Goal: Task Accomplishment & Management: Complete application form

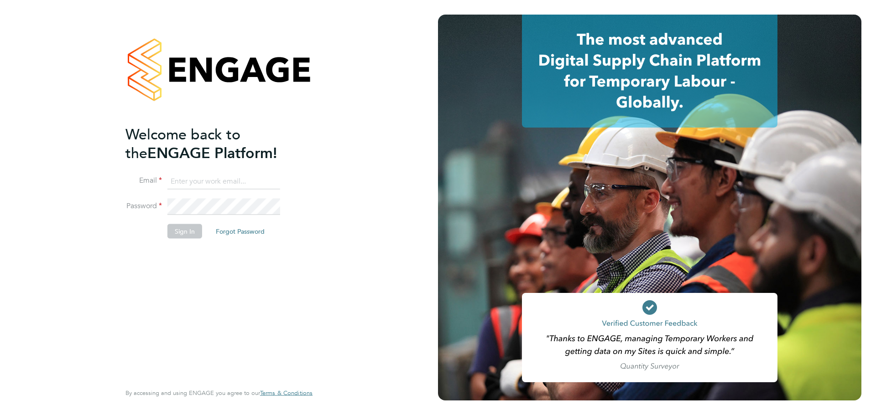
drag, startPoint x: 201, startPoint y: 183, endPoint x: 223, endPoint y: 186, distance: 22.6
click at [201, 183] on input at bounding box center [223, 181] width 113 height 16
type input "demi@tradelinerecruitment.co.uk"
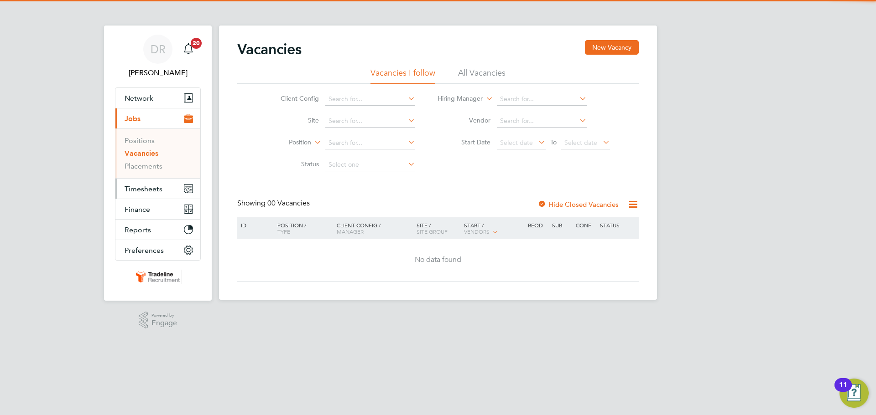
click at [129, 188] on span "Timesheets" at bounding box center [144, 189] width 38 height 9
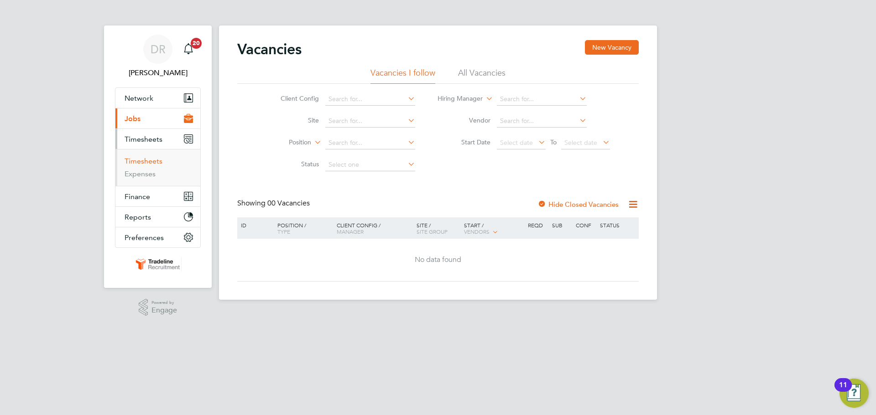
click at [142, 157] on link "Timesheets" at bounding box center [144, 161] width 38 height 9
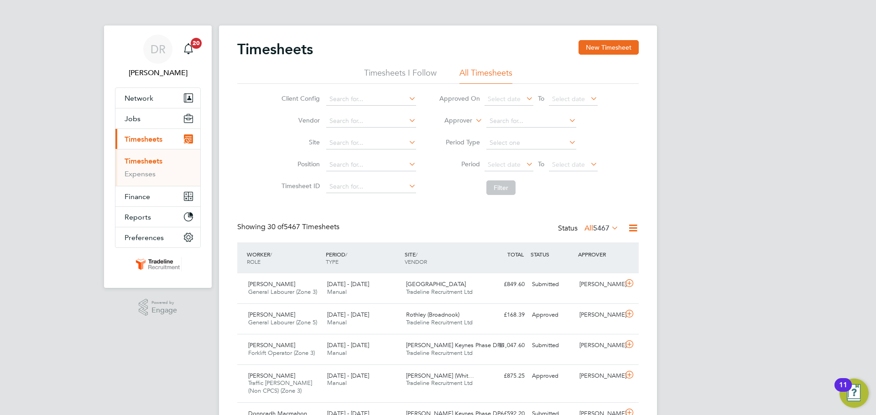
click at [452, 132] on li "Worker" at bounding box center [449, 131] width 45 height 12
click at [595, 49] on button "New Timesheet" at bounding box center [608, 47] width 60 height 15
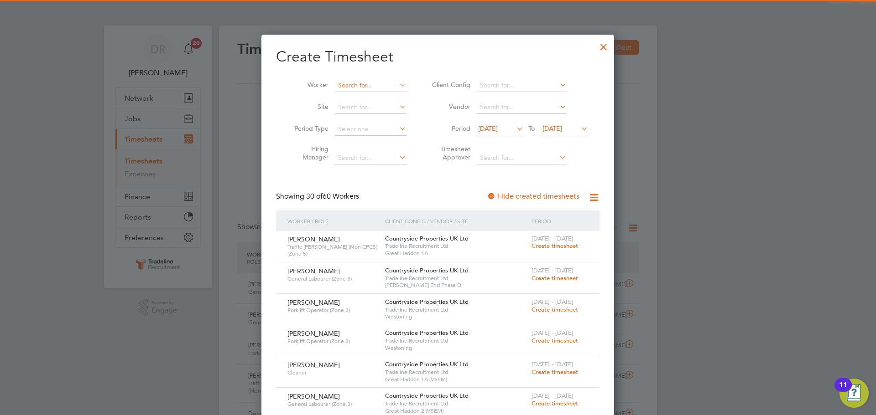
click at [372, 87] on input at bounding box center [371, 85] width 72 height 13
click at [371, 94] on li "[PERSON_NAME]" at bounding box center [390, 98] width 113 height 12
type input "[PERSON_NAME]"
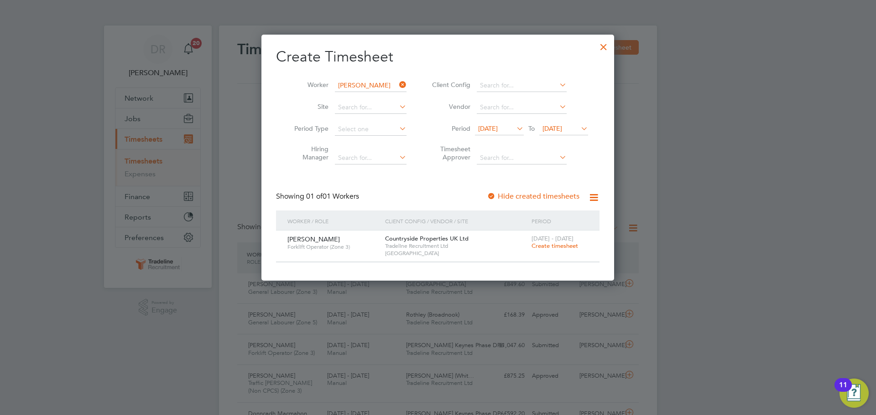
click at [553, 246] on span "Create timesheet" at bounding box center [554, 246] width 47 height 8
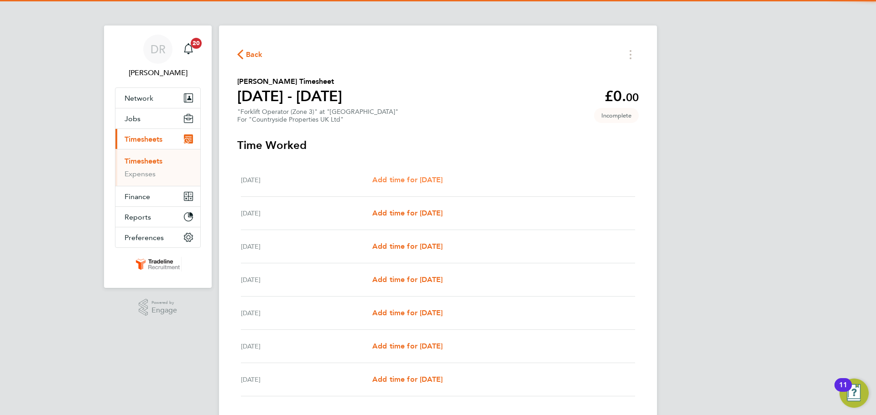
click at [428, 179] on span "Add time for [DATE]" at bounding box center [407, 180] width 70 height 9
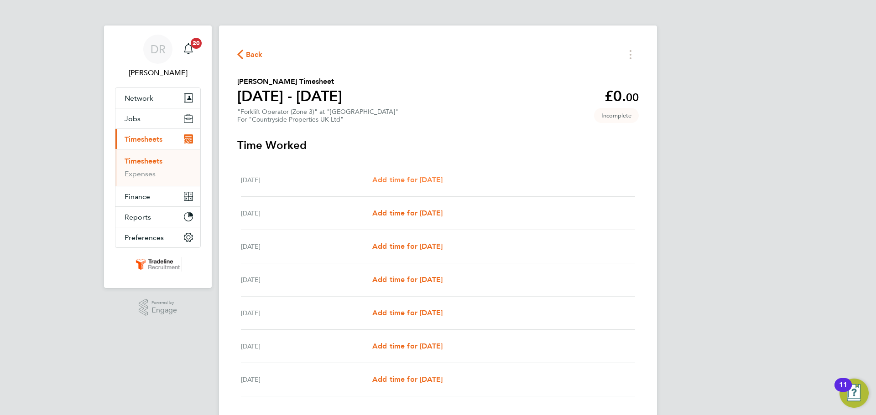
select select "30"
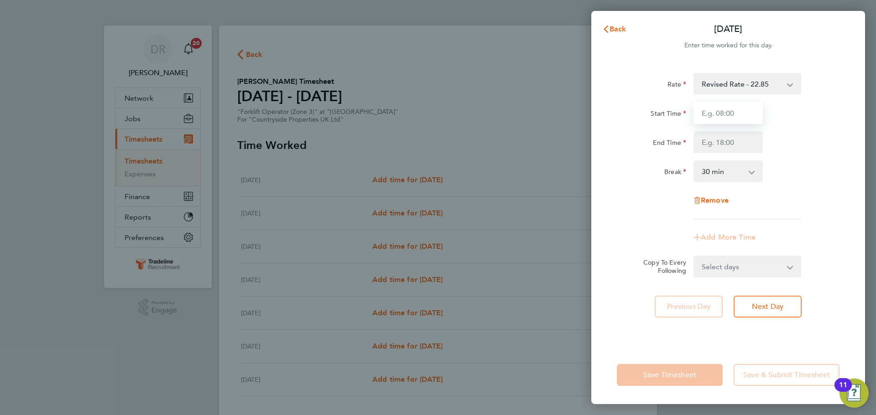
click at [732, 112] on input "Start Time" at bounding box center [727, 113] width 69 height 22
type input "07:00"
click at [734, 140] on input "End Time" at bounding box center [727, 142] width 69 height 22
type input "16:30"
click at [825, 175] on div "Break 0 min 15 min 30 min 45 min 60 min 75 min 90 min" at bounding box center [728, 172] width 230 height 22
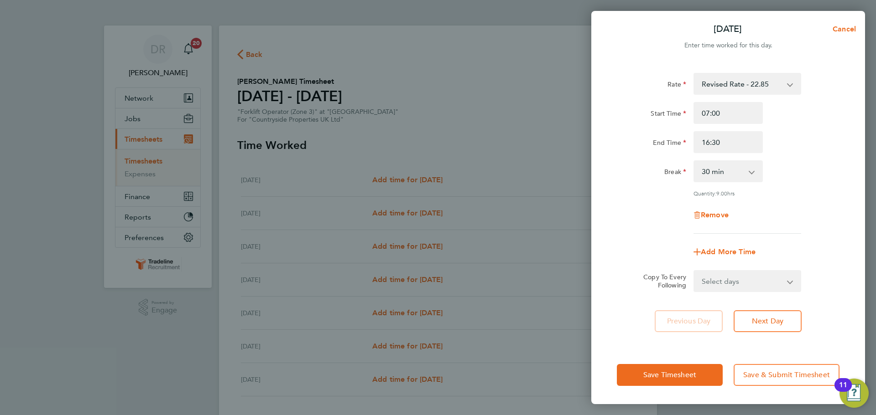
click at [771, 277] on select "Select days Day Weekday (Mon-Fri) Weekend (Sat-Sun) [DATE] [DATE] [DATE] [DATE]…" at bounding box center [742, 281] width 96 height 20
select select "WEEKDAY"
click at [694, 271] on select "Select days Day Weekday (Mon-Fri) Weekend (Sat-Sun) [DATE] [DATE] [DATE] [DATE]…" at bounding box center [742, 281] width 96 height 20
select select "[DATE]"
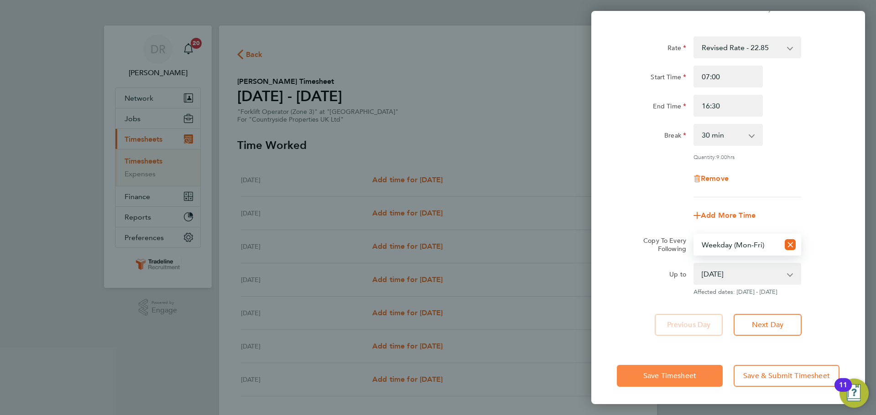
click at [641, 374] on button "Save Timesheet" at bounding box center [670, 376] width 106 height 22
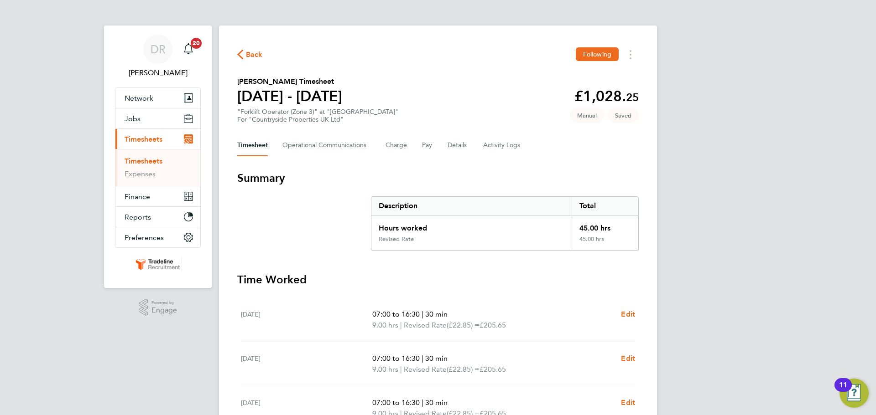
click at [618, 314] on div "07:00 to 16:30 | 30 min 9.00 hrs | Revised Rate (£22.85) = £205.65 Edit" at bounding box center [503, 320] width 263 height 22
click at [621, 313] on span "Edit" at bounding box center [628, 314] width 14 height 9
select select "30"
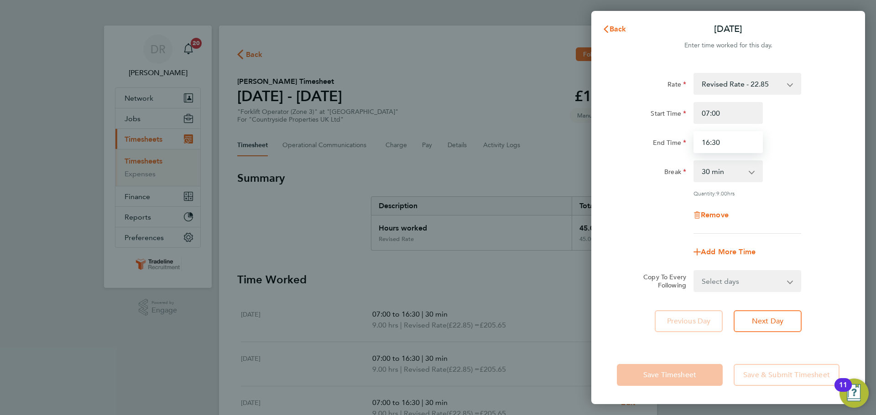
click at [721, 147] on input "16:30" at bounding box center [727, 142] width 69 height 22
type input "16:00"
click at [841, 256] on div "Add More Time" at bounding box center [728, 252] width 230 height 22
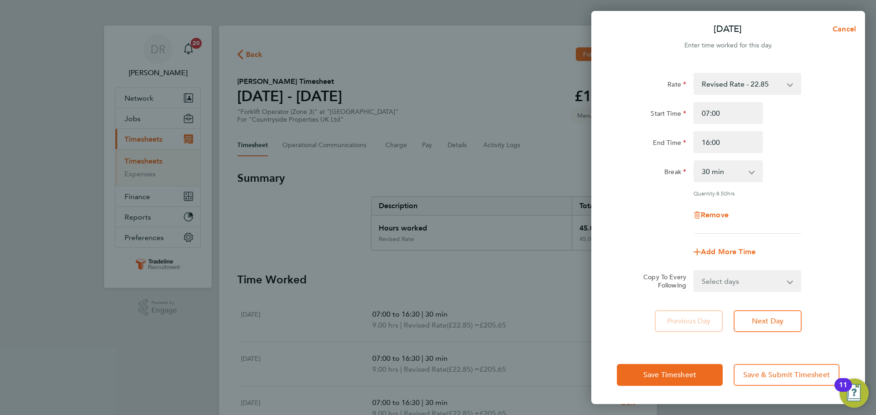
click at [786, 285] on select "Select days Day Weekday (Mon-Fri) Weekend (Sat-Sun) [DATE] [DATE] [DATE] [DATE]…" at bounding box center [742, 281] width 96 height 20
select select "WEEKDAY"
click at [694, 271] on select "Select days Day Weekday (Mon-Fri) Weekend (Sat-Sun) [DATE] [DATE] [DATE] [DATE]…" at bounding box center [742, 281] width 96 height 20
select select "[DATE]"
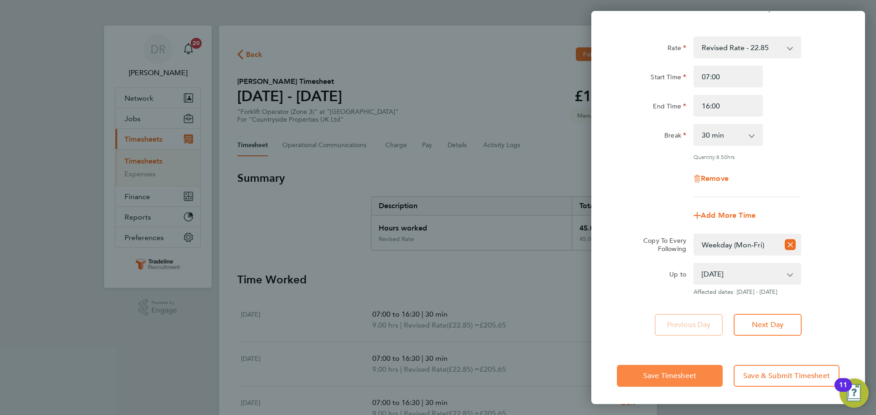
click at [681, 376] on span "Save Timesheet" at bounding box center [669, 376] width 53 height 9
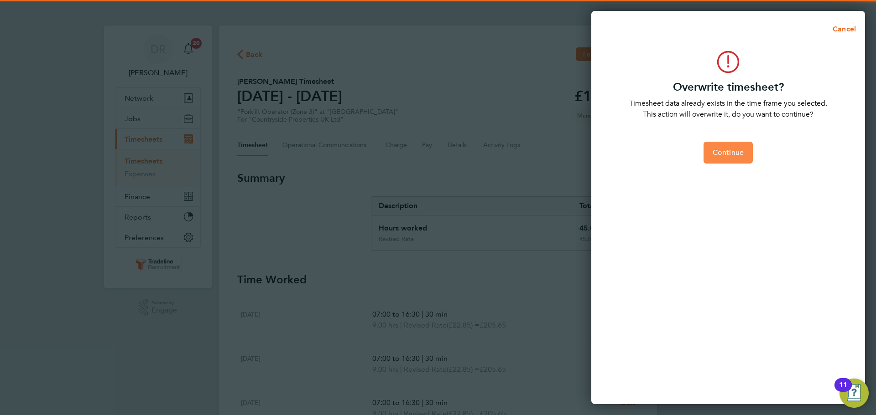
click at [750, 144] on div "Continue" at bounding box center [728, 153] width 230 height 22
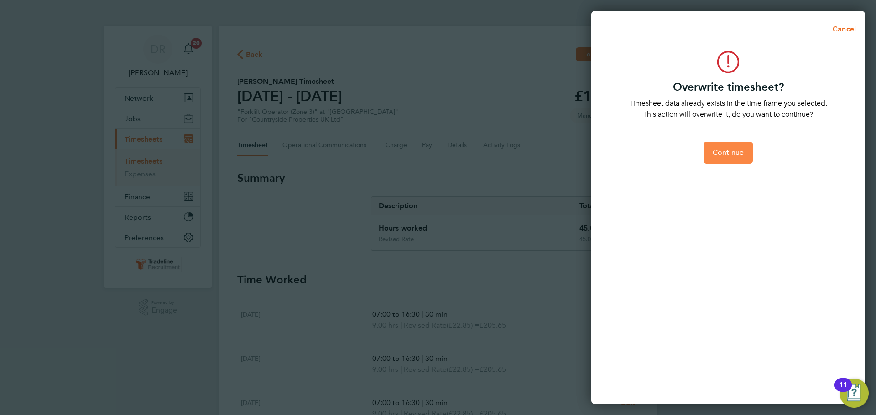
click at [743, 150] on span "Continue" at bounding box center [727, 152] width 31 height 9
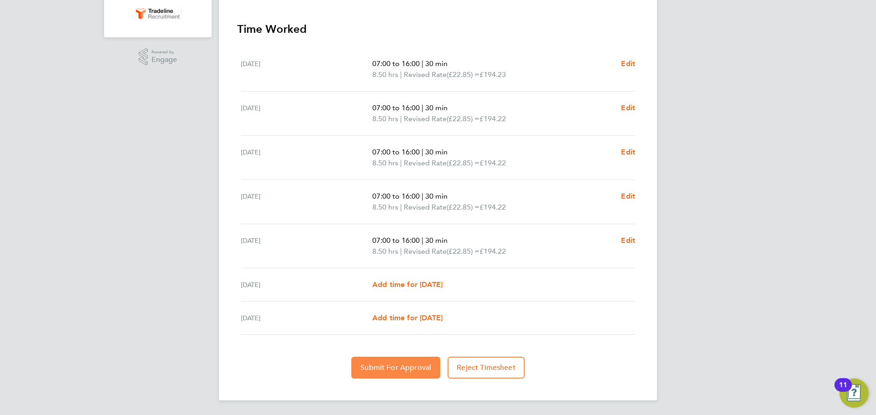
click at [380, 374] on button "Submit For Approval" at bounding box center [395, 368] width 89 height 22
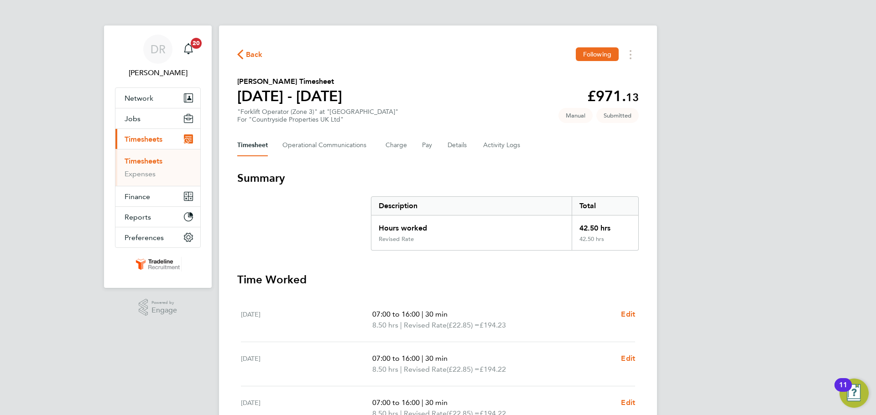
drag, startPoint x: 151, startPoint y: 160, endPoint x: 176, endPoint y: 154, distance: 25.7
click at [151, 160] on link "Timesheets" at bounding box center [144, 161] width 38 height 9
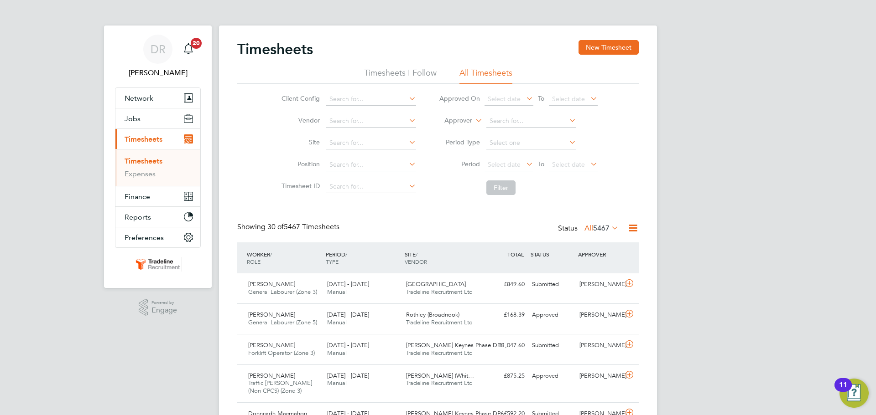
click at [456, 117] on label "Approver" at bounding box center [451, 120] width 41 height 9
click at [455, 124] on label "Approver" at bounding box center [451, 120] width 41 height 9
drag, startPoint x: 456, startPoint y: 126, endPoint x: 483, endPoint y: 126, distance: 27.4
click at [456, 126] on li "Worker" at bounding box center [449, 131] width 45 height 12
click at [521, 123] on input at bounding box center [531, 121] width 90 height 13
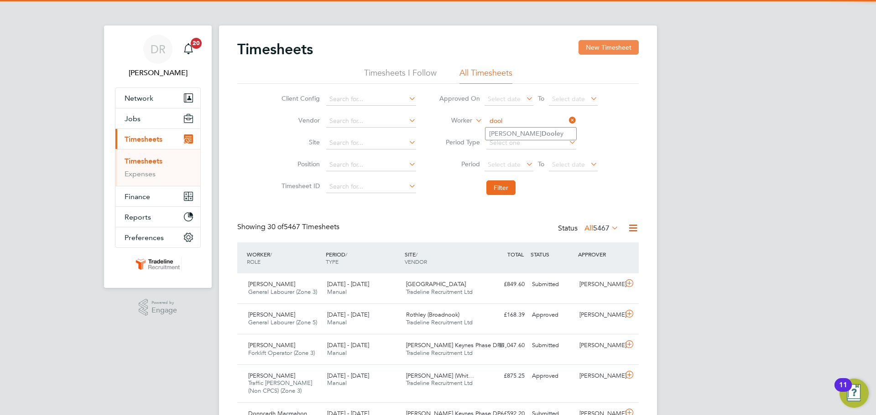
type input "dool"
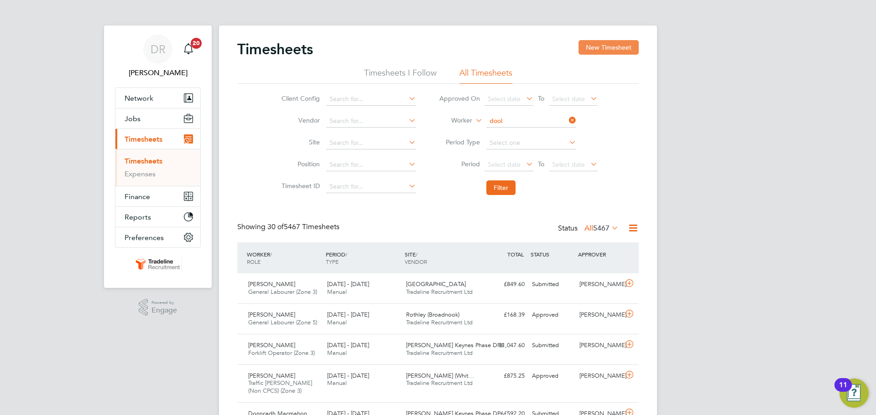
click at [592, 41] on button "New Timesheet" at bounding box center [608, 47] width 60 height 15
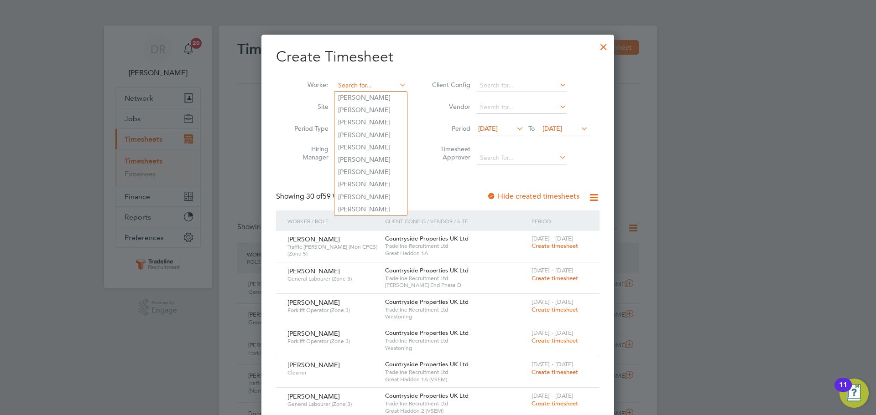
click at [353, 85] on input at bounding box center [371, 85] width 72 height 13
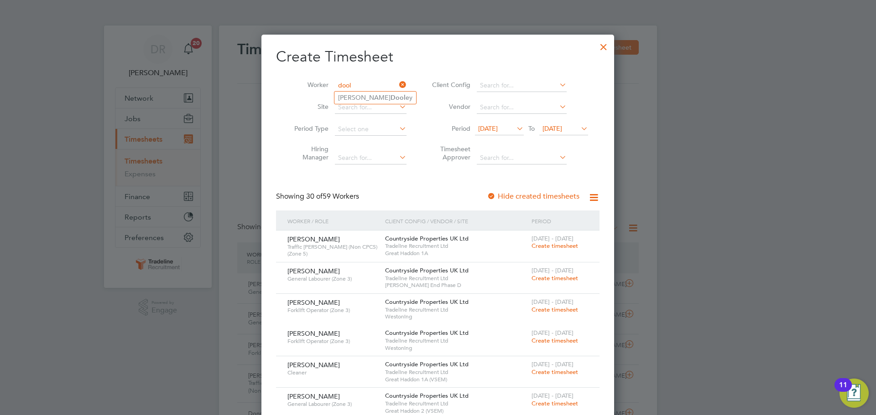
type input "dool"
click at [352, 91] on ul "[PERSON_NAME] ey" at bounding box center [375, 97] width 83 height 13
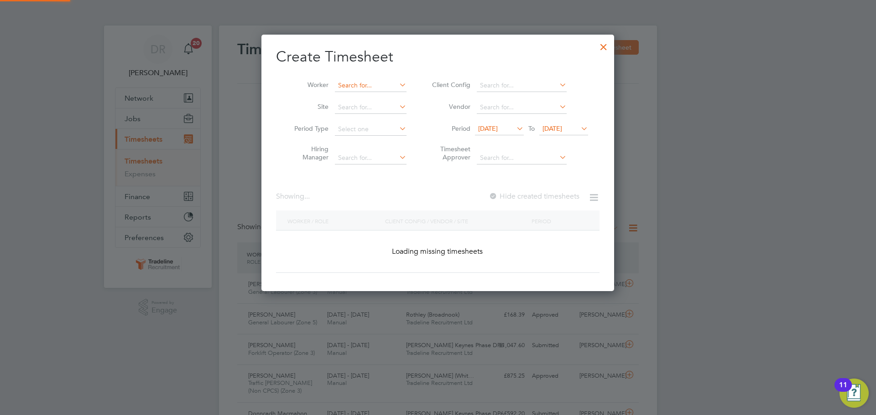
click at [358, 86] on input at bounding box center [371, 85] width 72 height 13
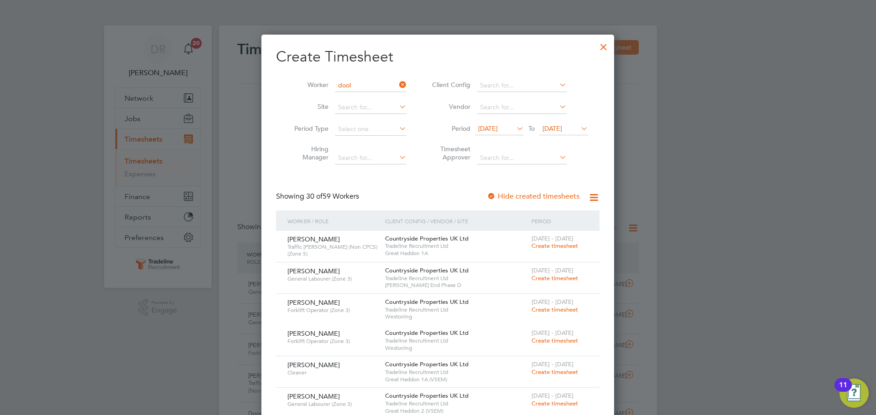
click at [390, 98] on b "Dool" at bounding box center [397, 98] width 15 height 8
type input "[PERSON_NAME]"
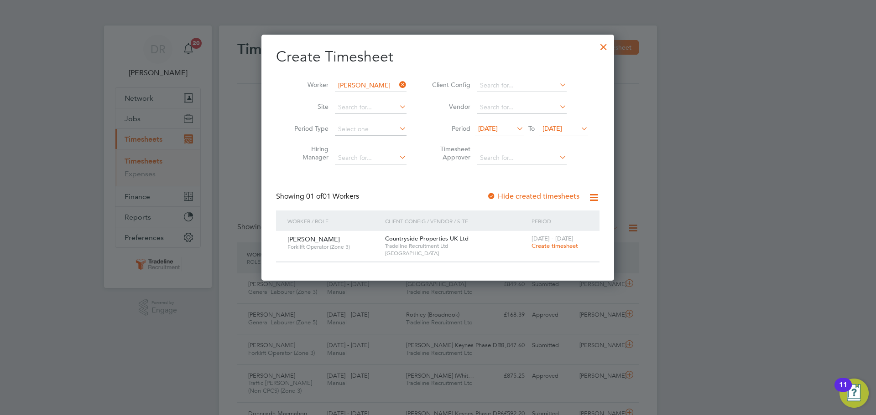
click at [548, 243] on span "Create timesheet" at bounding box center [554, 246] width 47 height 8
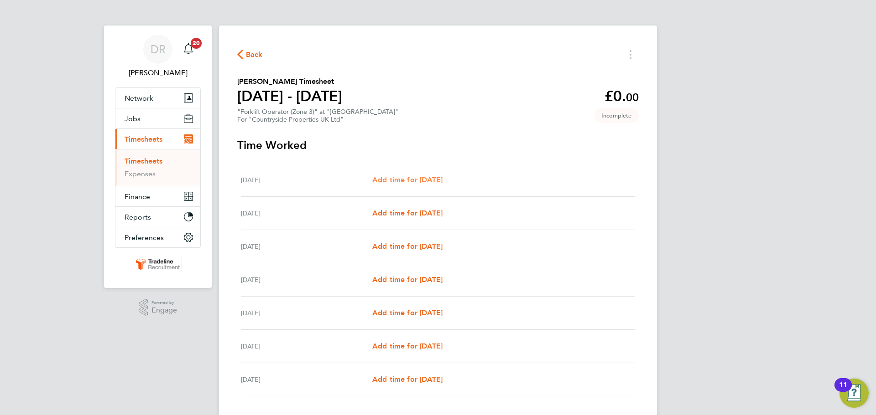
click at [442, 180] on span "Add time for [DATE]" at bounding box center [407, 180] width 70 height 9
select select "30"
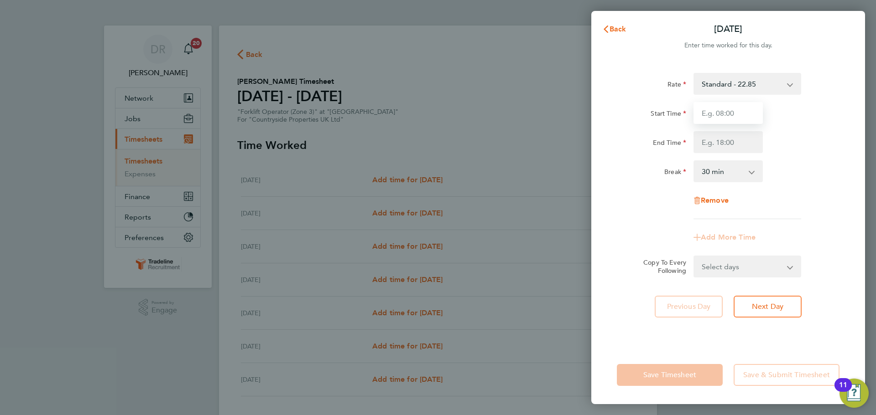
click at [740, 114] on input "Start Time" at bounding box center [727, 113] width 69 height 22
type input "07:00"
click at [728, 141] on input "End Time" at bounding box center [727, 142] width 69 height 22
type input "16:30"
click at [788, 179] on div "Break 0 min 15 min 30 min 45 min 60 min 75 min 90 min" at bounding box center [728, 172] width 230 height 22
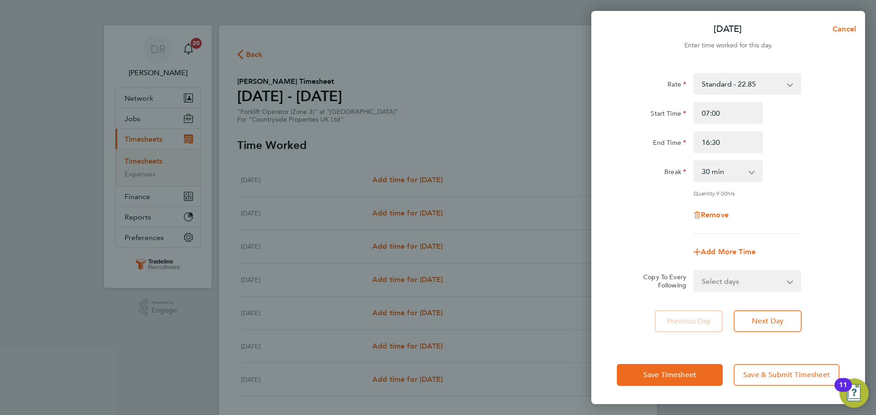
click at [791, 278] on app-icon-cross-button at bounding box center [795, 281] width 11 height 20
click at [783, 283] on select "Select days Day Weekday (Mon-Fri) Weekend (Sat-Sun) [DATE] [DATE] [DATE] [DATE]…" at bounding box center [742, 281] width 96 height 20
select select "WEEKDAY"
click at [694, 271] on select "Select days Day Weekday (Mon-Fri) Weekend (Sat-Sun) [DATE] [DATE] [DATE] [DATE]…" at bounding box center [742, 281] width 96 height 20
select select "[DATE]"
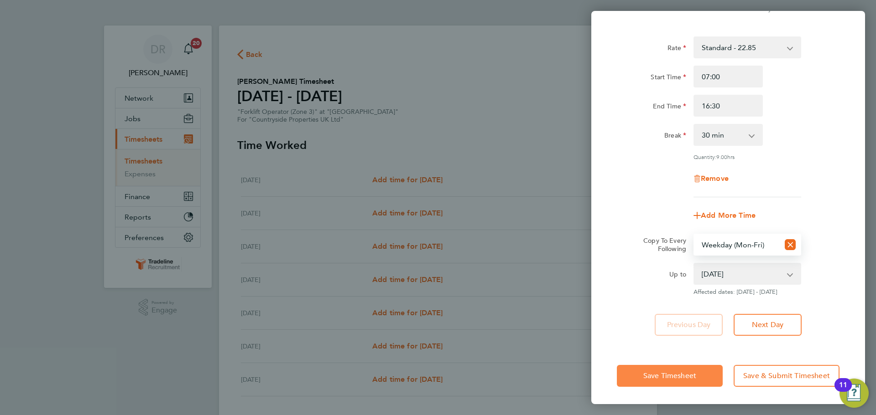
click at [686, 375] on span "Save Timesheet" at bounding box center [669, 376] width 53 height 9
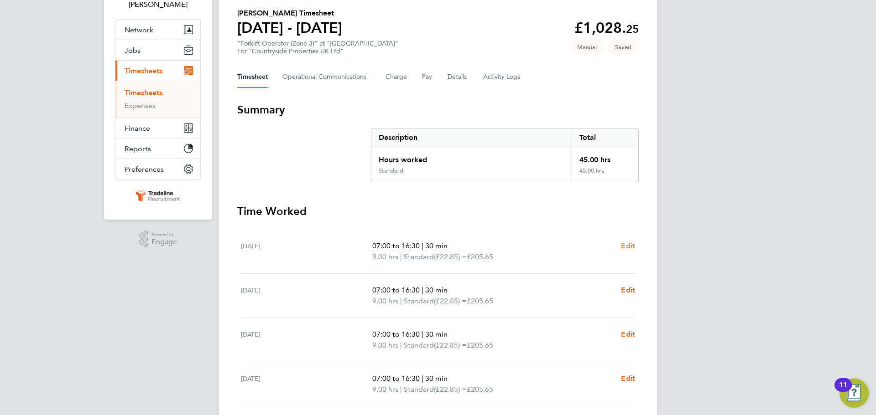
click at [625, 245] on span "Edit" at bounding box center [628, 246] width 14 height 9
select select "30"
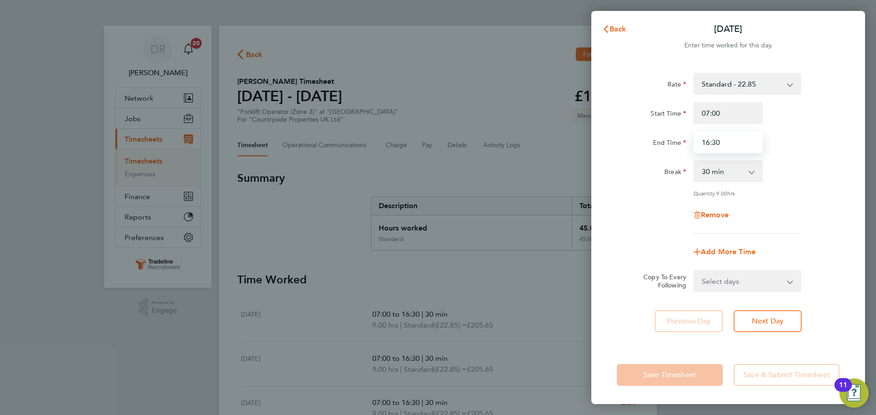
click at [729, 148] on input "16:30" at bounding box center [727, 142] width 69 height 22
type input "16:00"
click at [770, 205] on div "Remove" at bounding box center [728, 215] width 230 height 22
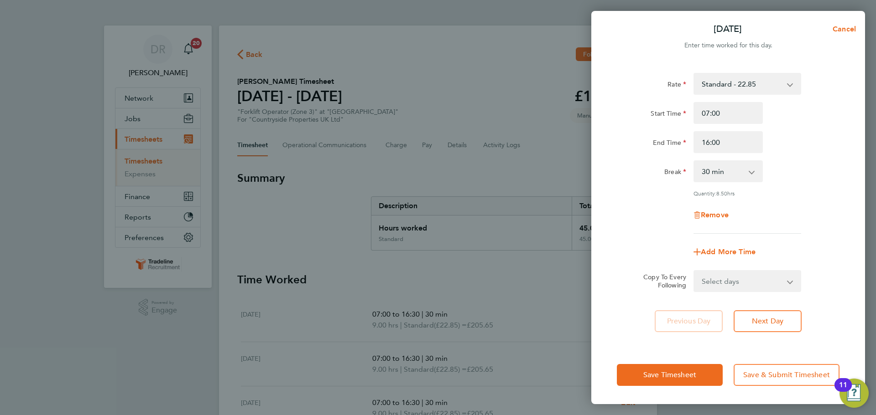
click at [751, 280] on select "Select days Day Weekday (Mon-Fri) Weekend (Sat-Sun) [DATE] [DATE] [DATE] [DATE]…" at bounding box center [742, 281] width 96 height 20
select select "DAY"
click at [694, 271] on select "Select days Day Weekday (Mon-Fri) Weekend (Sat-Sun) [DATE] [DATE] [DATE] [DATE]…" at bounding box center [742, 281] width 96 height 20
select select "[DATE]"
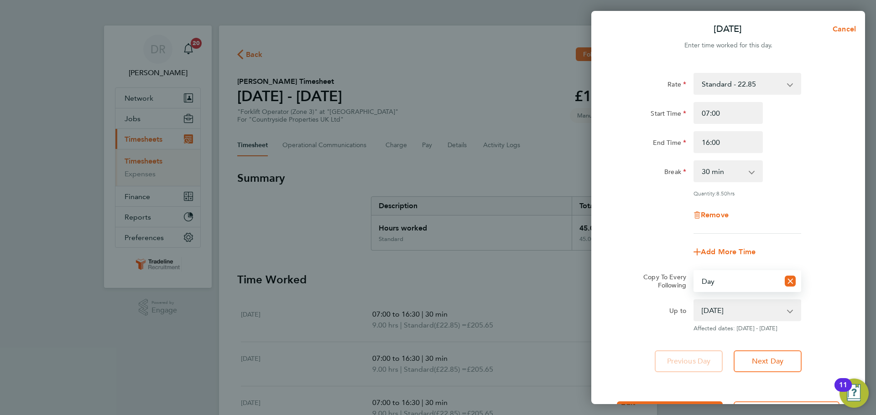
click at [763, 280] on select "Select days Day Weekday (Mon-Fri) Weekend (Sat-Sun) [DATE] [DATE] [DATE] [DATE]…" at bounding box center [736, 281] width 85 height 20
select select "WEEKDAY"
click at [694, 271] on select "Select days Day Weekday (Mon-Fri) Weekend (Sat-Sun) [DATE] [DATE] [DATE] [DATE]…" at bounding box center [736, 281] width 85 height 20
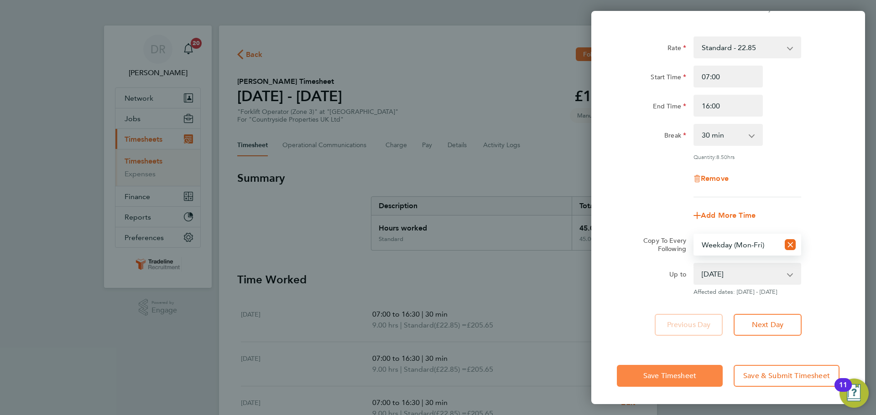
click at [651, 377] on span "Save Timesheet" at bounding box center [669, 376] width 53 height 9
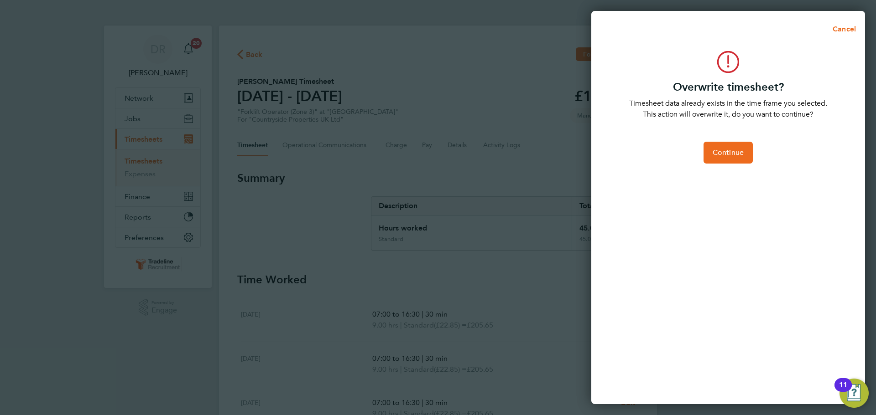
click at [754, 144] on div "Continue" at bounding box center [728, 153] width 230 height 22
click at [743, 147] on button "Continue" at bounding box center [727, 153] width 49 height 22
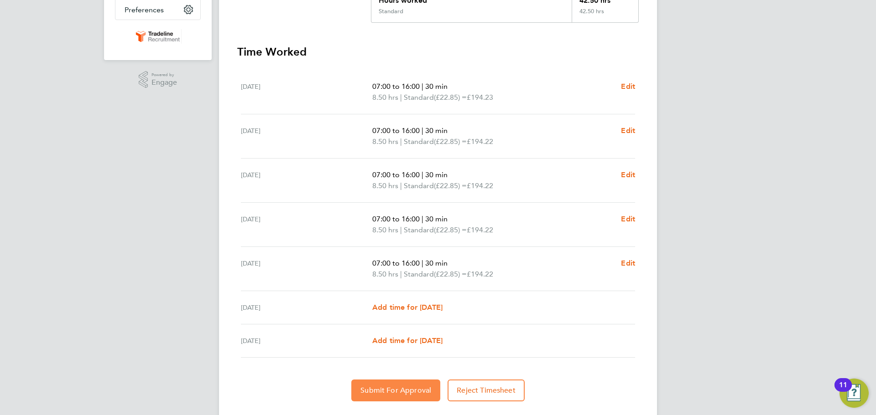
click at [376, 391] on span "Submit For Approval" at bounding box center [395, 390] width 71 height 9
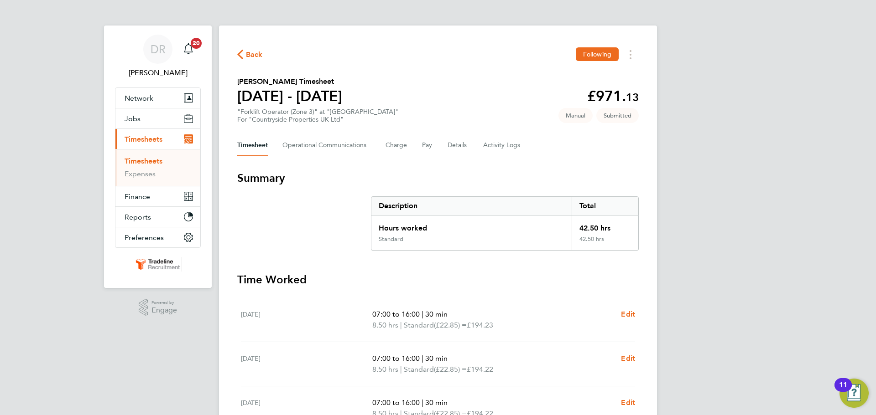
drag, startPoint x: 141, startPoint y: 163, endPoint x: 187, endPoint y: 158, distance: 46.3
click at [141, 163] on link "Timesheets" at bounding box center [144, 161] width 38 height 9
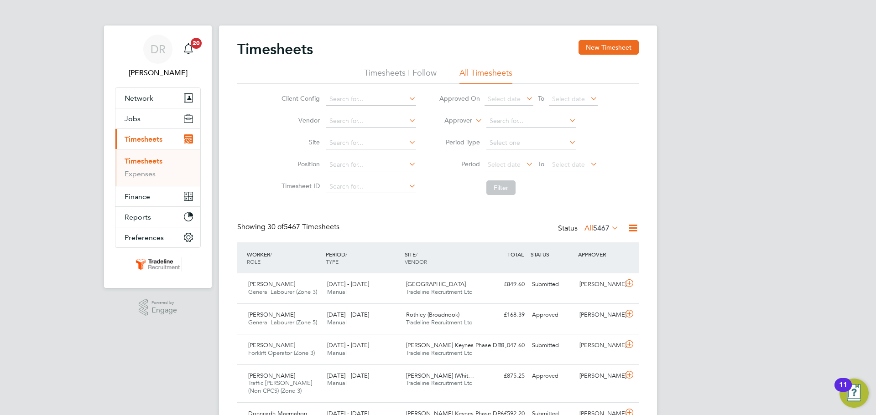
click at [614, 44] on button "New Timesheet" at bounding box center [608, 47] width 60 height 15
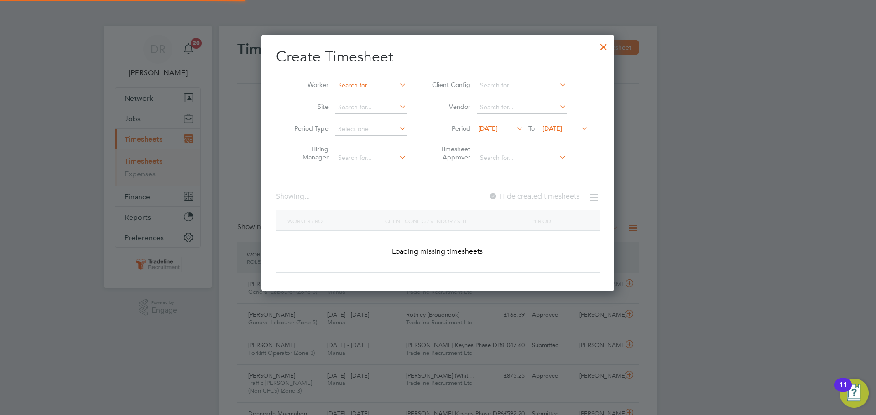
click at [345, 80] on input at bounding box center [371, 85] width 72 height 13
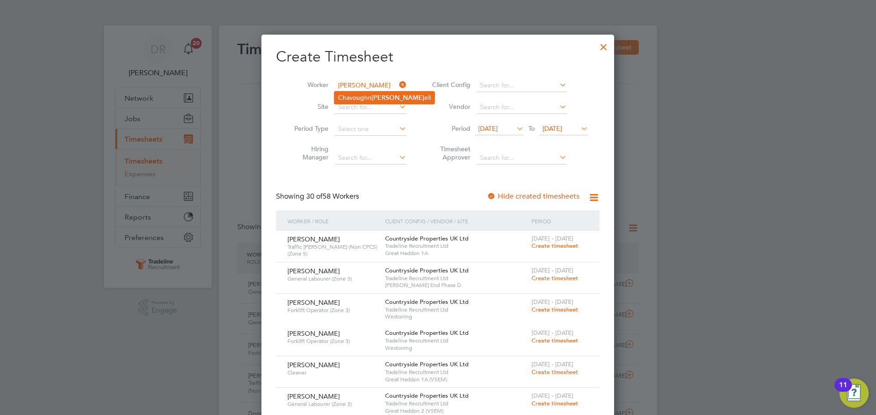
click at [346, 94] on li "Chavoughn [PERSON_NAME] ell" at bounding box center [384, 98] width 100 height 12
type input "[PERSON_NAME]"
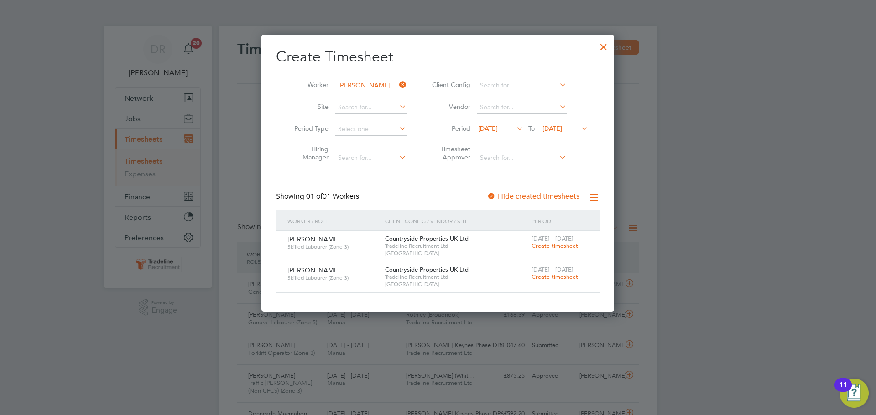
click at [562, 125] on span "[DATE]" at bounding box center [552, 129] width 20 height 8
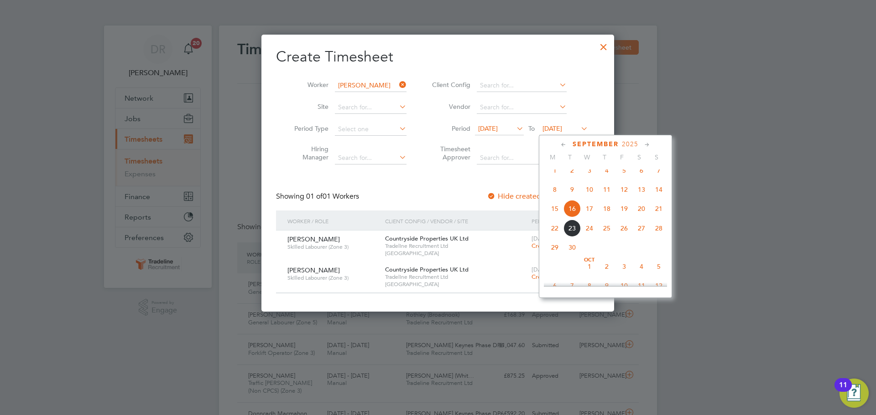
click at [658, 234] on span "28" at bounding box center [658, 228] width 17 height 17
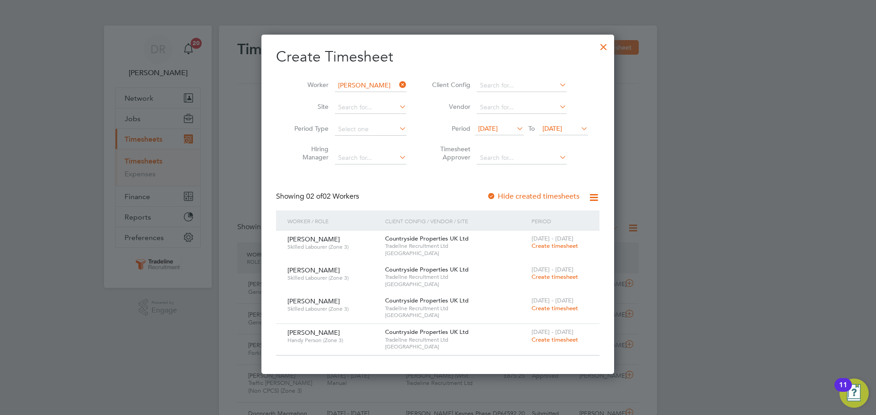
click at [604, 46] on div at bounding box center [603, 44] width 16 height 16
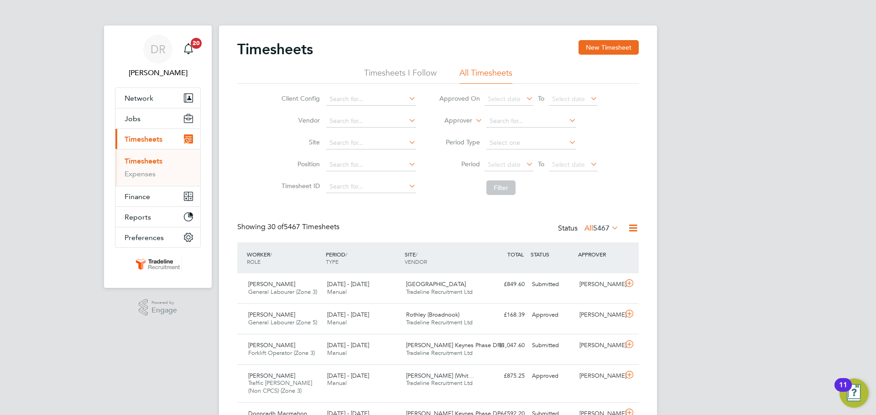
click at [471, 118] on label "Approver" at bounding box center [451, 120] width 41 height 9
click at [461, 133] on li "Worker" at bounding box center [449, 131] width 45 height 12
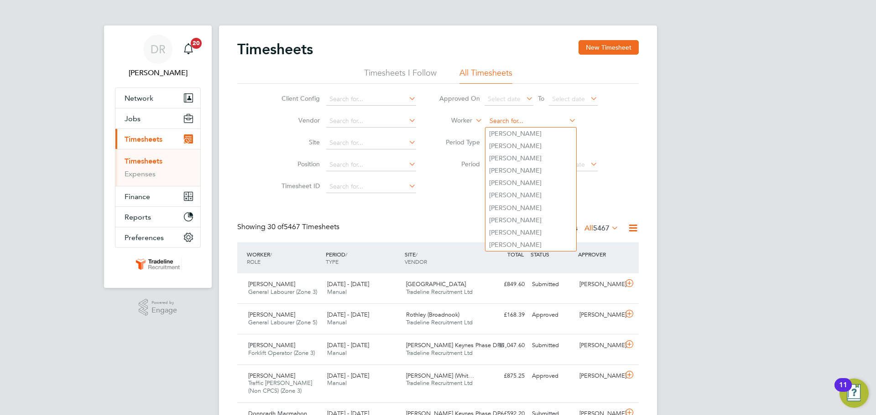
click at [506, 120] on input at bounding box center [531, 121] width 90 height 13
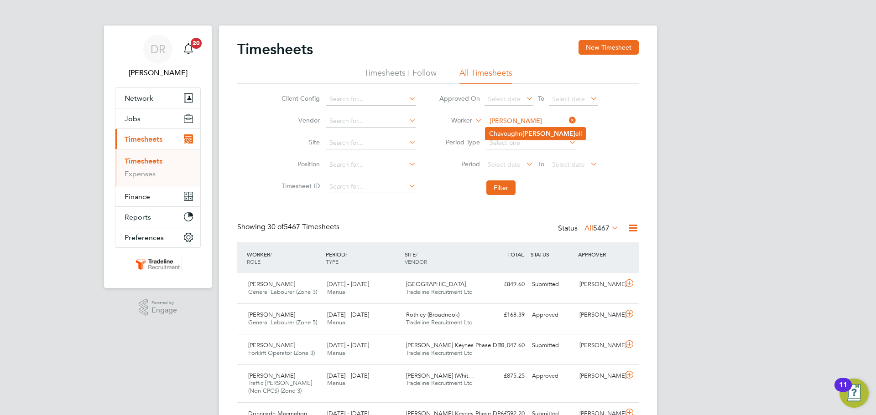
click at [511, 134] on li "Chavoughn [PERSON_NAME] ell" at bounding box center [535, 134] width 100 height 12
type input "[PERSON_NAME]"
click at [500, 187] on button "Filter" at bounding box center [500, 188] width 29 height 15
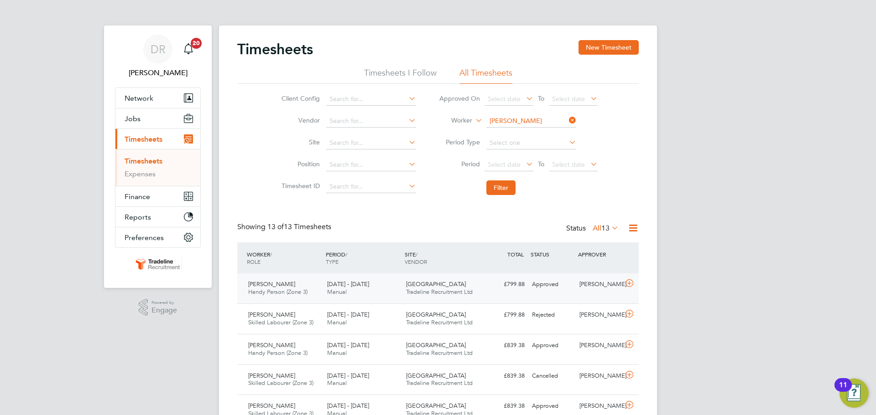
click at [614, 284] on div "[PERSON_NAME]" at bounding box center [599, 284] width 47 height 15
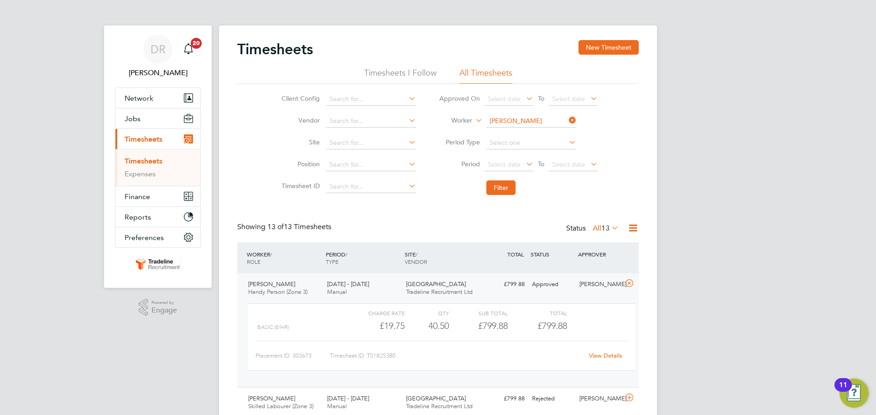
click at [606, 355] on link "View Details" at bounding box center [605, 356] width 33 height 8
click at [567, 119] on icon at bounding box center [567, 120] width 0 height 13
click at [632, 44] on button "New Timesheet" at bounding box center [608, 47] width 60 height 15
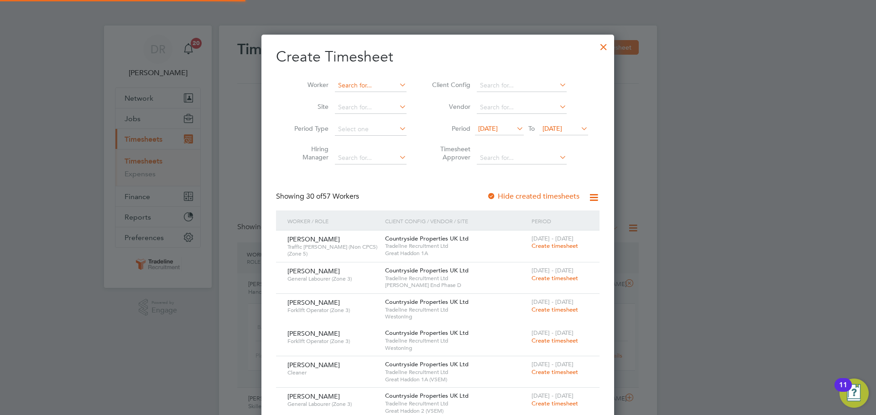
scroll to position [1497, 353]
click at [369, 84] on input at bounding box center [371, 85] width 72 height 13
click at [368, 98] on li "[PERSON_NAME]" at bounding box center [370, 98] width 73 height 12
type input "[PERSON_NAME]"
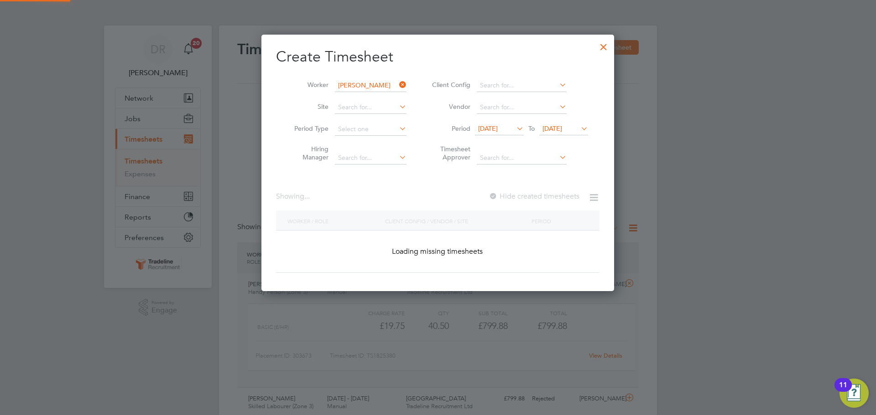
scroll to position [246, 353]
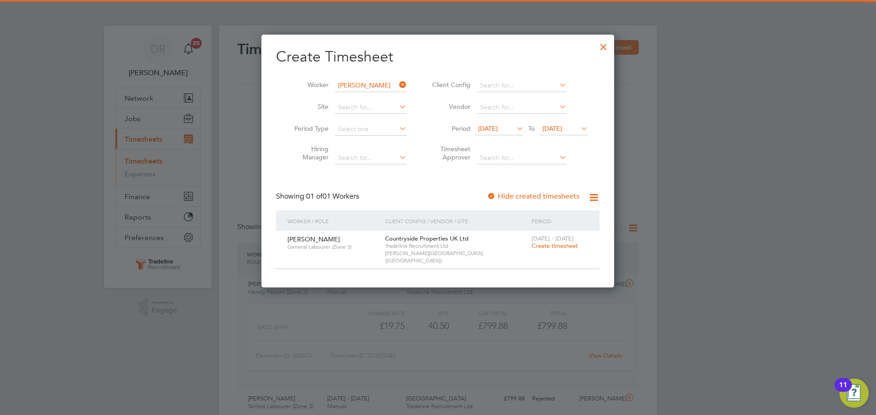
click at [571, 243] on span "Create timesheet" at bounding box center [554, 246] width 47 height 8
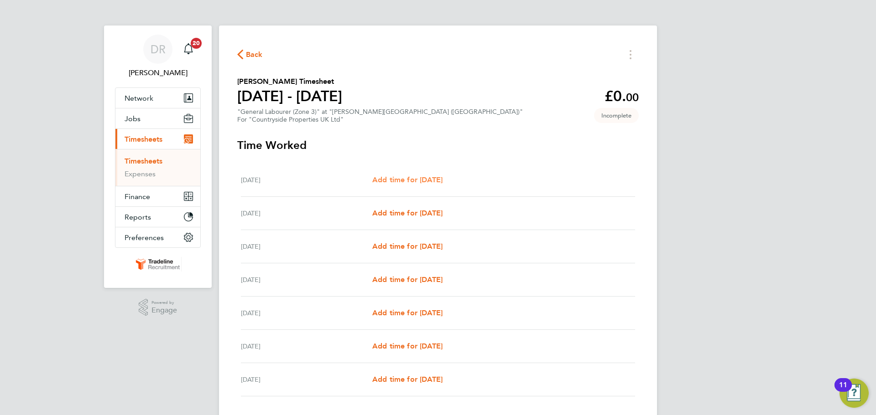
click at [413, 178] on span "Add time for [DATE]" at bounding box center [407, 180] width 70 height 9
select select "30"
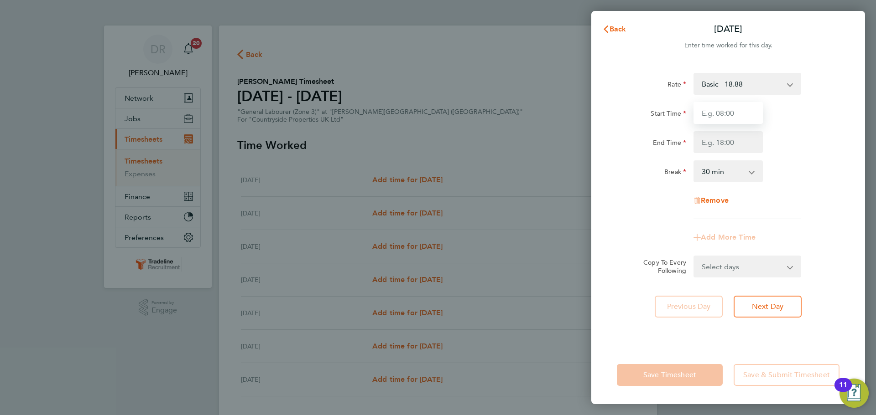
click at [745, 109] on input "Start Time" at bounding box center [727, 113] width 69 height 22
type input "07:00"
click at [745, 149] on input "End Time" at bounding box center [727, 142] width 69 height 22
type input "16:30"
drag, startPoint x: 793, startPoint y: 185, endPoint x: 794, endPoint y: 225, distance: 40.6
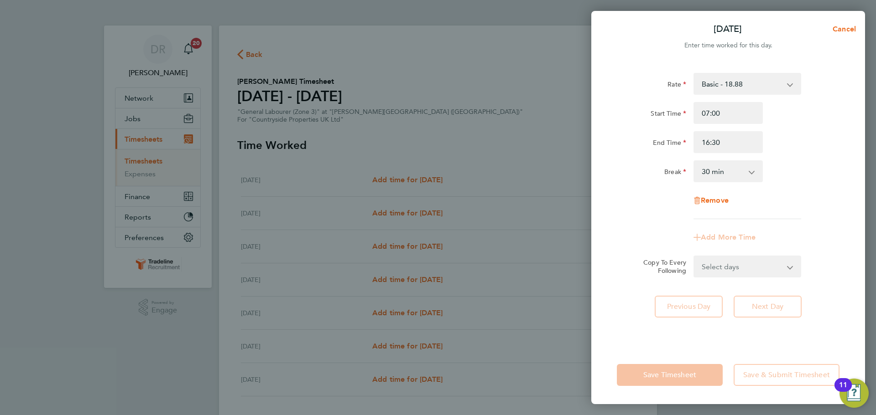
click at [793, 186] on div "Rate Basic - 18.88 Start Time 07:00 End Time 16:30 Break 0 min 15 min 30 min 45…" at bounding box center [728, 146] width 223 height 146
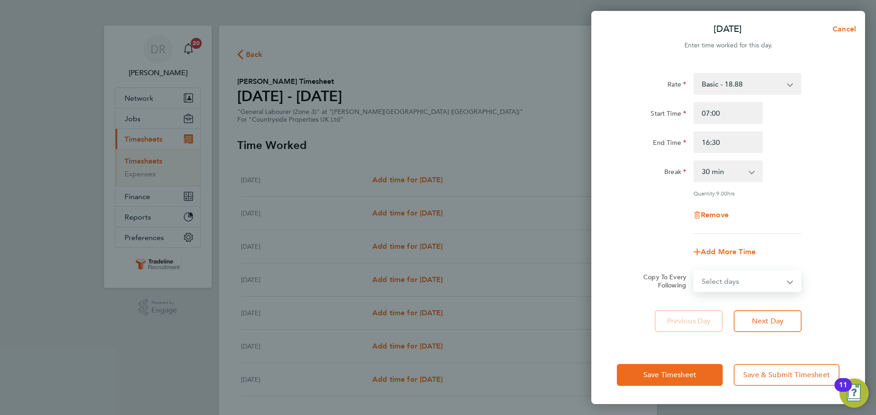
click at [759, 279] on select "Select days Day Weekday (Mon-Fri) Weekend (Sat-Sun) [DATE] [DATE] [DATE] [DATE]…" at bounding box center [742, 281] width 96 height 20
select select "WEEKDAY"
click at [694, 271] on select "Select days Day Weekday (Mon-Fri) Weekend (Sat-Sun) [DATE] [DATE] [DATE] [DATE]…" at bounding box center [742, 281] width 96 height 20
select select "[DATE]"
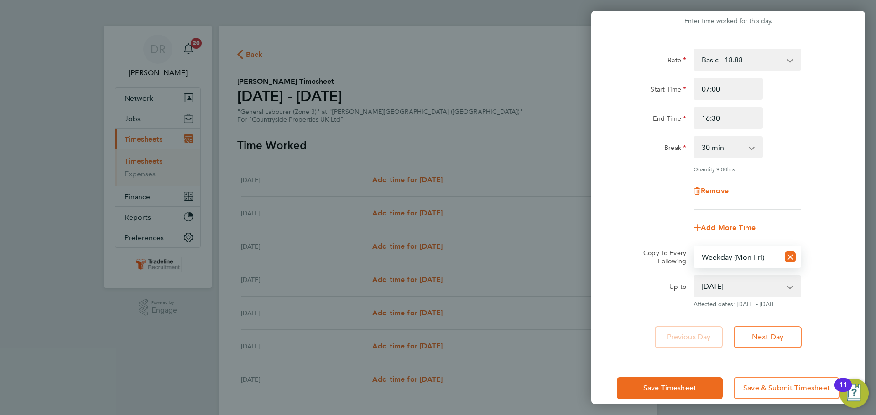
scroll to position [36, 0]
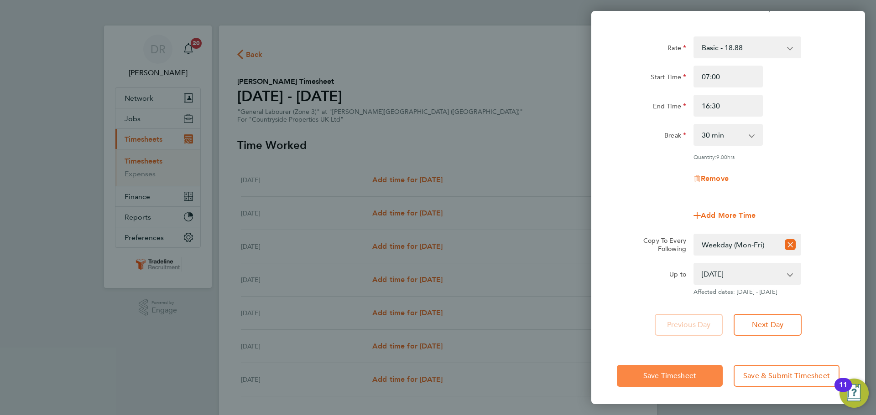
click at [709, 371] on button "Save Timesheet" at bounding box center [670, 376] width 106 height 22
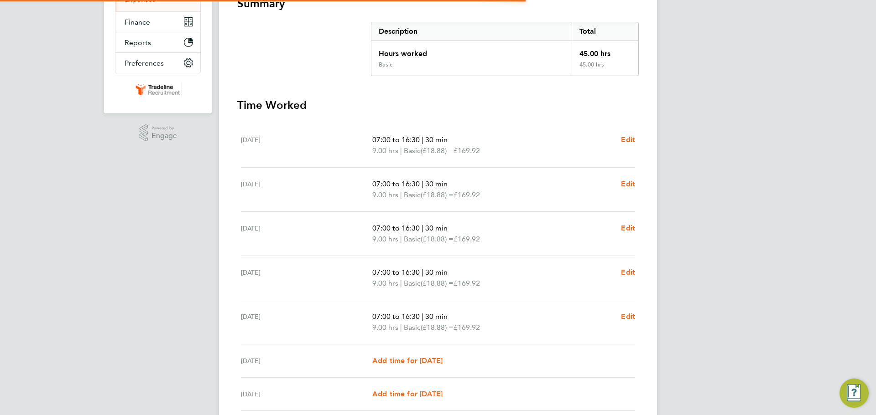
scroll to position [251, 0]
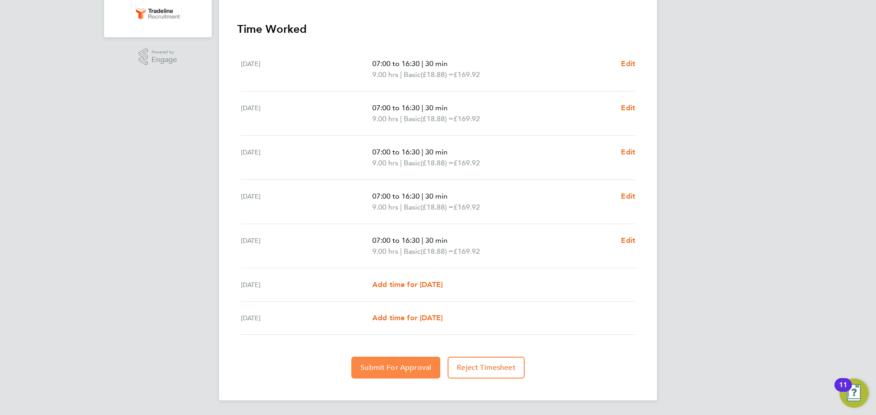
click at [431, 366] on button "Submit For Approval" at bounding box center [395, 368] width 89 height 22
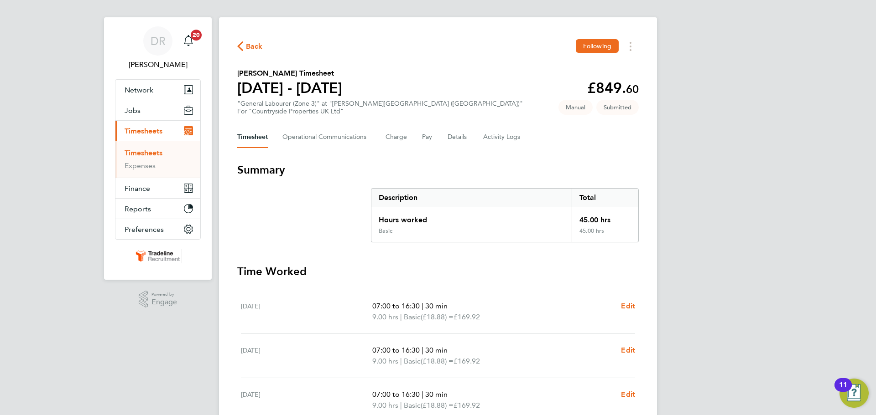
scroll to position [0, 0]
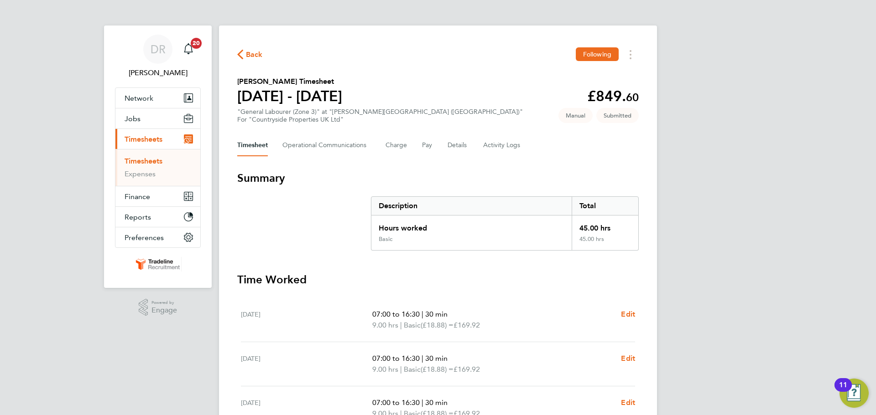
drag, startPoint x: 152, startPoint y: 158, endPoint x: 735, endPoint y: 8, distance: 602.0
click at [152, 158] on link "Timesheets" at bounding box center [144, 161] width 38 height 9
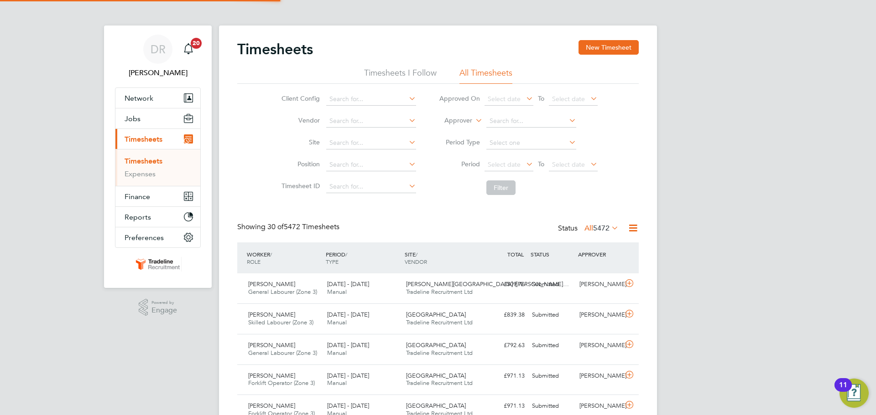
scroll to position [23, 79]
click at [600, 52] on button "New Timesheet" at bounding box center [608, 47] width 60 height 15
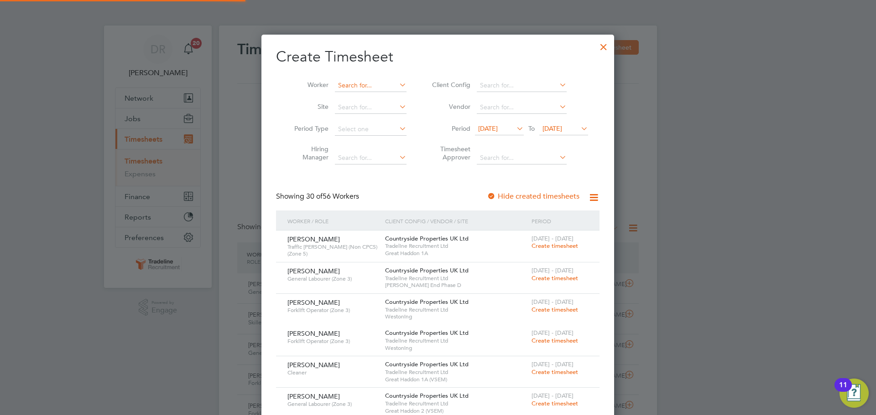
click at [371, 81] on input at bounding box center [371, 85] width 72 height 13
click at [375, 96] on li "[PERSON_NAME] ga" at bounding box center [374, 98] width 80 height 12
type input "[PERSON_NAME]"
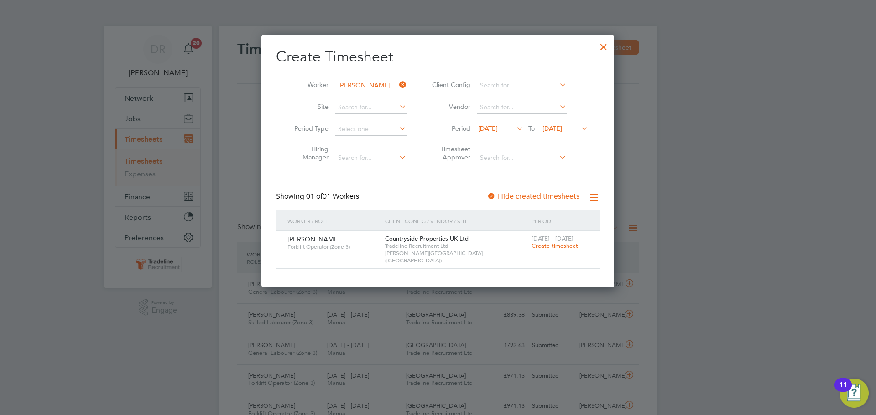
click at [561, 241] on span "[DATE] - [DATE]" at bounding box center [552, 239] width 42 height 8
click at [560, 243] on span "Create timesheet" at bounding box center [554, 246] width 47 height 8
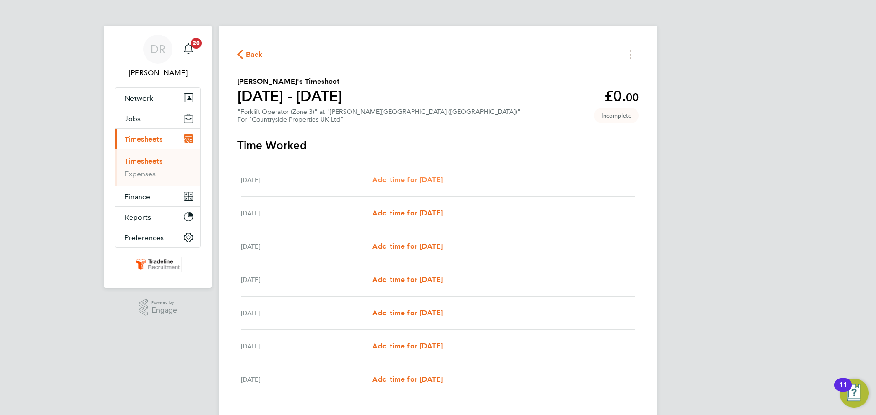
click at [421, 181] on span "Add time for [DATE]" at bounding box center [407, 180] width 70 height 9
select select "30"
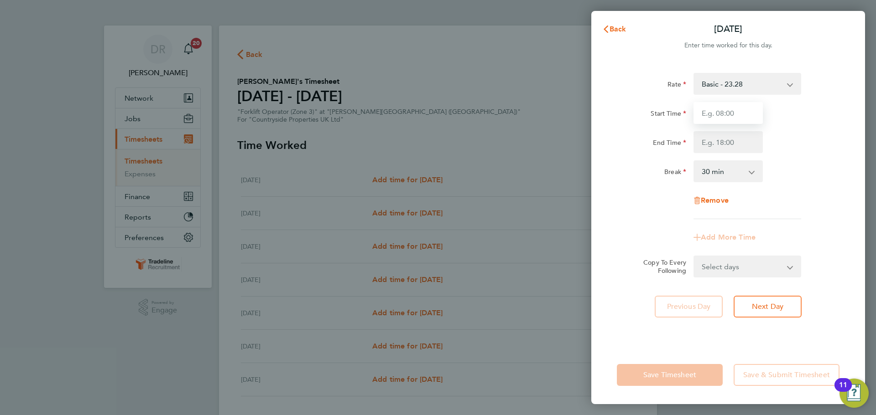
click at [721, 103] on input "Start Time" at bounding box center [727, 113] width 69 height 22
type input "07:00"
click at [736, 139] on input "End Time" at bounding box center [727, 142] width 69 height 22
type input "17:30"
click at [812, 193] on div "Rate Basic - 23.28 Start Time 07:00 End Time 17:30 Break 0 min 15 min 30 min 45…" at bounding box center [728, 146] width 223 height 146
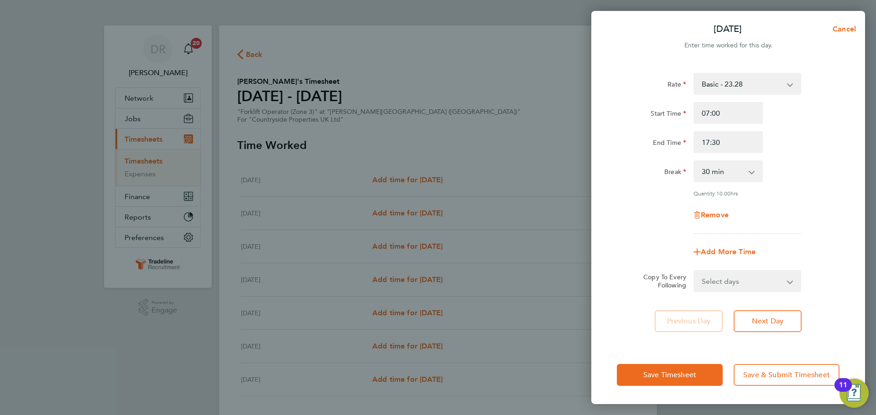
click at [792, 279] on app-icon-cross-button at bounding box center [795, 281] width 11 height 20
click at [783, 279] on select "Select days Day Weekday (Mon-Fri) Weekend (Sat-Sun) [DATE] [DATE] [DATE] [DATE]…" at bounding box center [742, 281] width 96 height 20
select select "WEEKDAY"
click at [694, 271] on select "Select days Day Weekday (Mon-Fri) Weekend (Sat-Sun) [DATE] [DATE] [DATE] [DATE]…" at bounding box center [742, 281] width 96 height 20
select select "[DATE]"
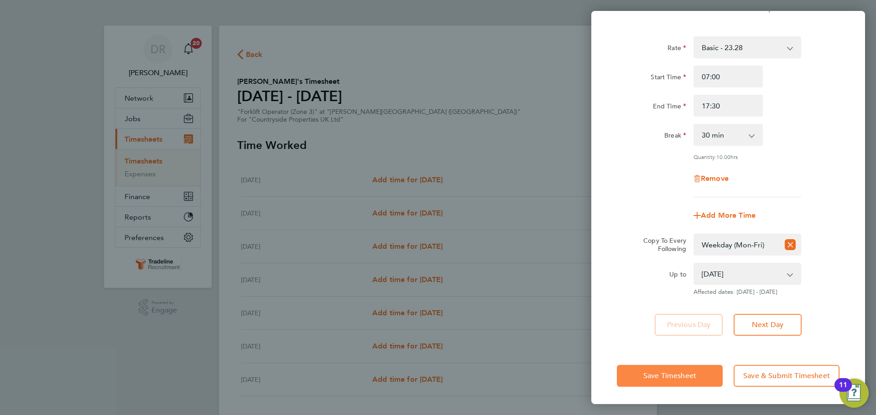
click at [713, 378] on button "Save Timesheet" at bounding box center [670, 376] width 106 height 22
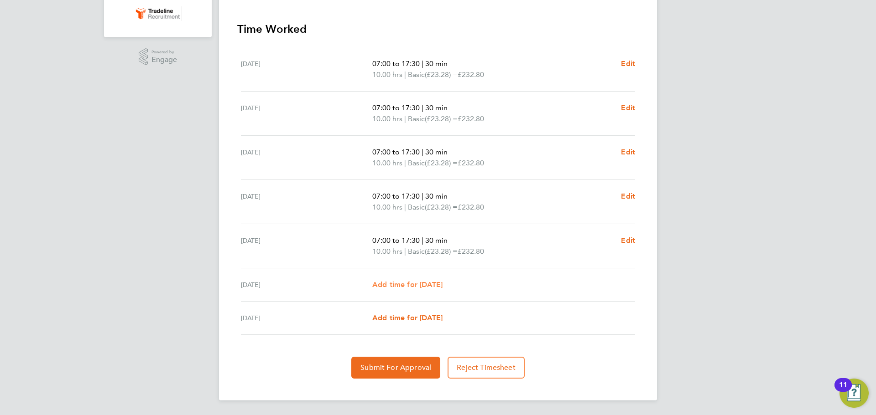
click at [407, 284] on span "Add time for [DATE]" at bounding box center [407, 284] width 70 height 9
select select "30"
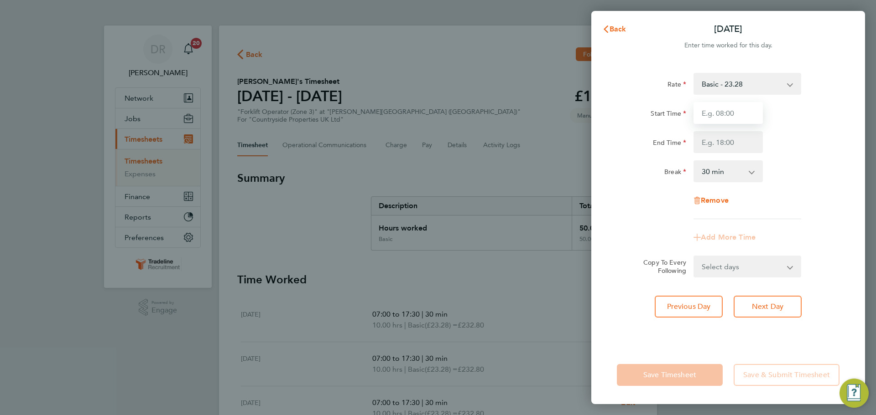
click at [751, 108] on input "Start Time" at bounding box center [727, 113] width 69 height 22
type input "07:00"
click at [731, 138] on input "End Time" at bounding box center [727, 142] width 69 height 22
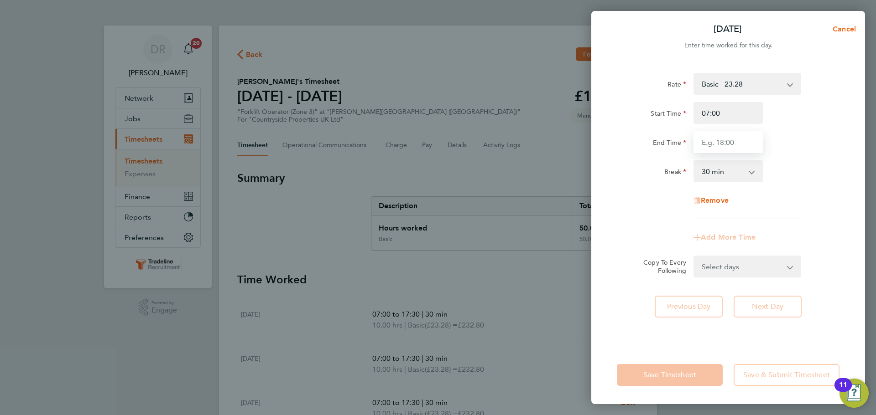
type input "17:30"
click at [689, 369] on app-form-button "Save Timesheet" at bounding box center [672, 375] width 111 height 22
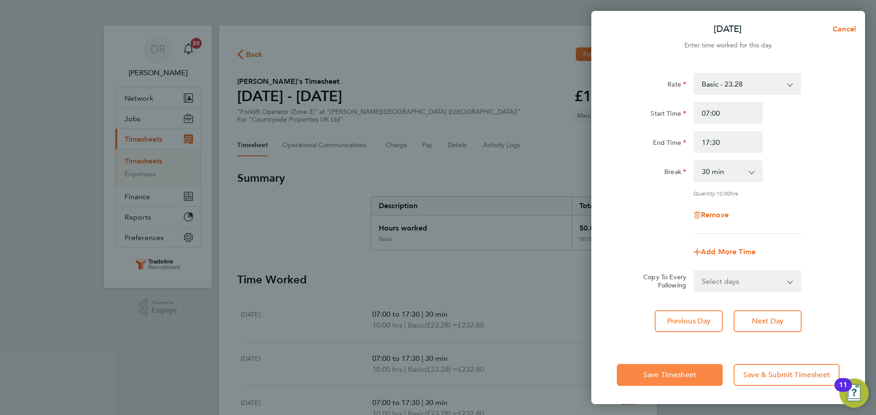
click at [687, 373] on span "Save Timesheet" at bounding box center [669, 375] width 53 height 9
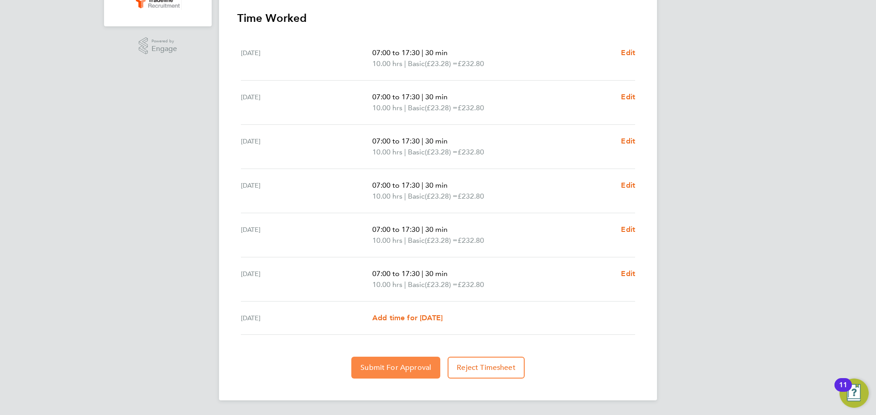
click at [420, 370] on span "Submit For Approval" at bounding box center [395, 368] width 71 height 9
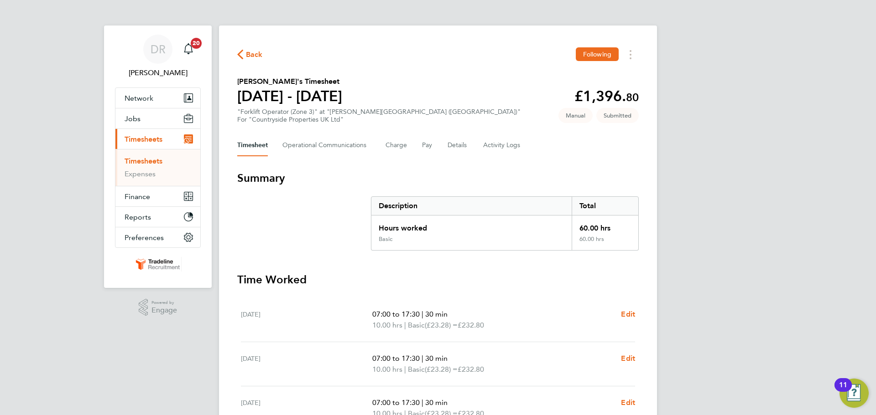
click at [161, 161] on link "Timesheets" at bounding box center [144, 161] width 38 height 9
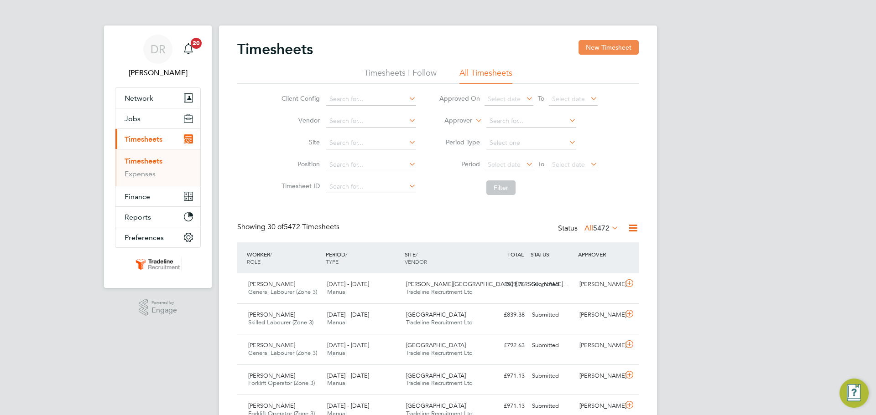
click at [624, 42] on button "New Timesheet" at bounding box center [608, 47] width 60 height 15
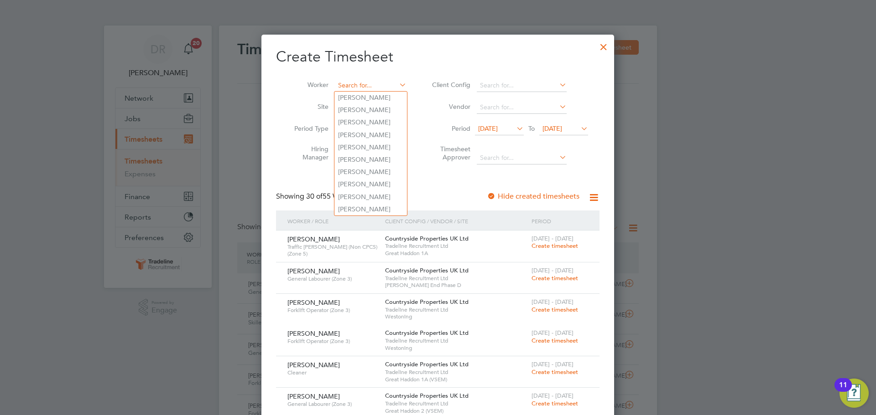
click at [346, 81] on input at bounding box center [371, 85] width 72 height 13
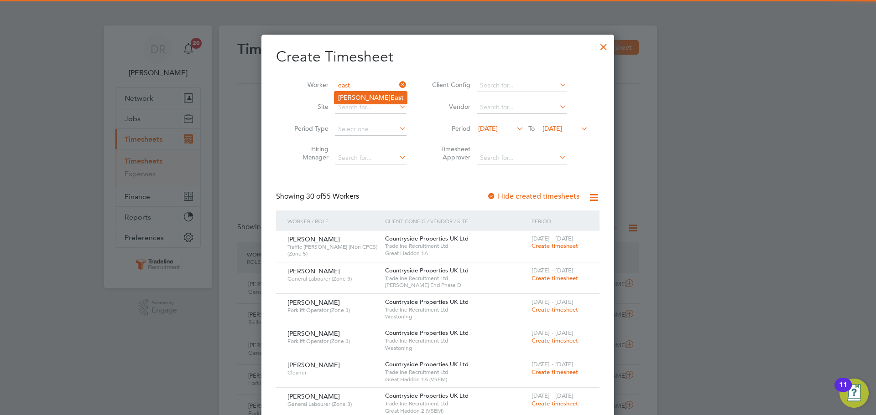
click at [377, 98] on li "[PERSON_NAME] East" at bounding box center [370, 98] width 73 height 12
type input "[PERSON_NAME] East"
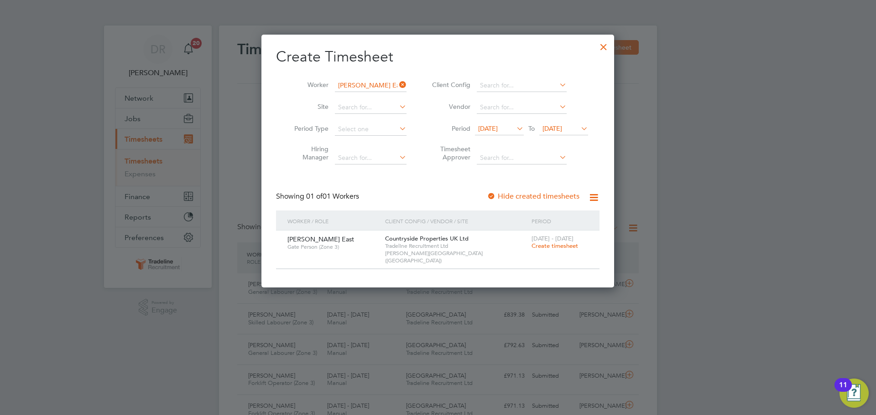
click at [555, 244] on span "Create timesheet" at bounding box center [554, 246] width 47 height 8
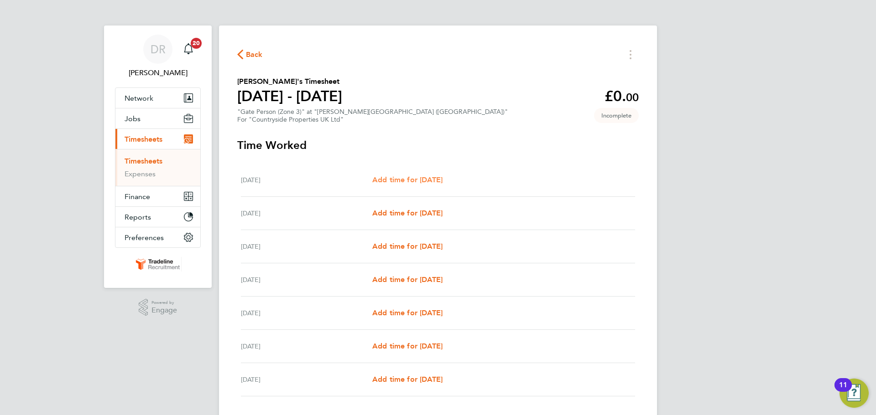
click at [428, 178] on span "Add time for [DATE]" at bounding box center [407, 180] width 70 height 9
select select "30"
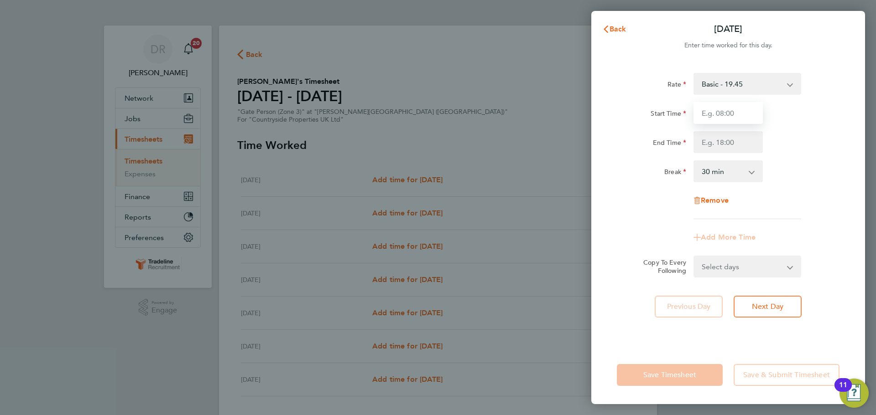
click at [744, 109] on input "Start Time" at bounding box center [727, 113] width 69 height 22
type input "07:00"
click at [720, 144] on input "End Time" at bounding box center [727, 142] width 69 height 22
type input "16:30"
click at [819, 196] on div "Rate Basic - 19.45 Start Time 07:00 End Time 16:30 Break 0 min 15 min 30 min 45…" at bounding box center [728, 146] width 223 height 146
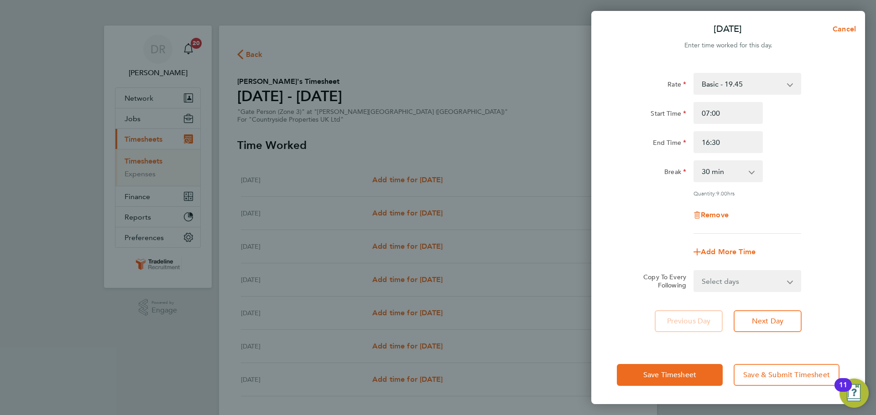
click at [777, 272] on select "Select days Day Weekday (Mon-Fri) Weekend (Sat-Sun) [DATE] [DATE] [DATE] [DATE]…" at bounding box center [742, 281] width 96 height 20
select select "WEEKDAY"
click at [694, 271] on select "Select days Day Weekday (Mon-Fri) Weekend (Sat-Sun) [DATE] [DATE] [DATE] [DATE]…" at bounding box center [742, 281] width 96 height 20
select select "[DATE]"
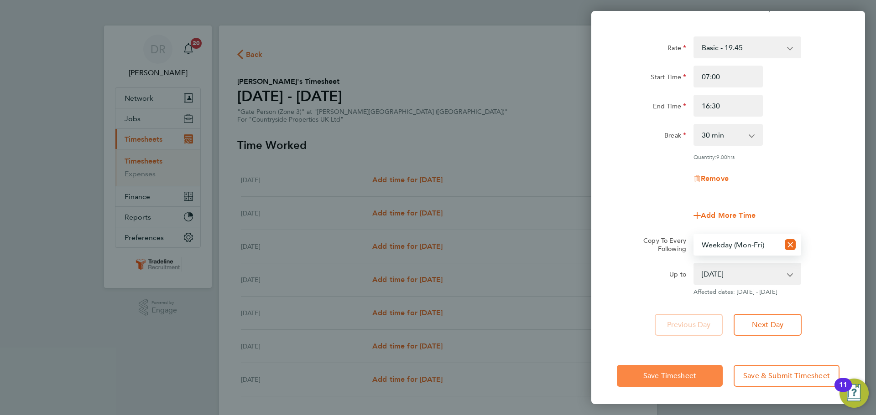
click at [657, 383] on button "Save Timesheet" at bounding box center [670, 376] width 106 height 22
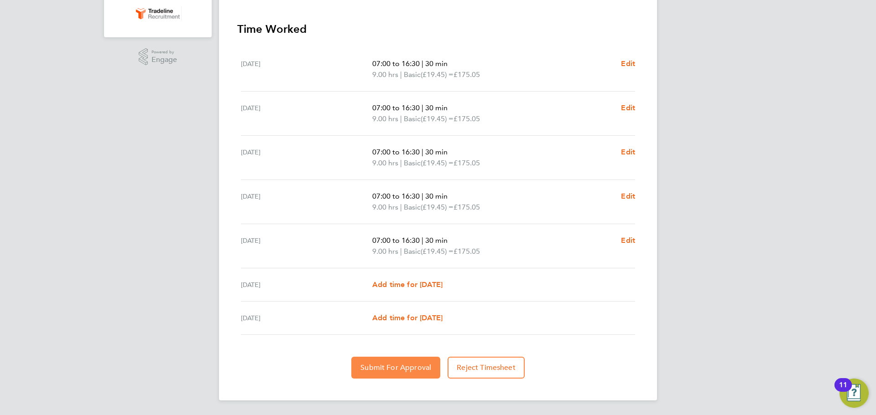
click at [406, 364] on button "Submit For Approval" at bounding box center [395, 368] width 89 height 22
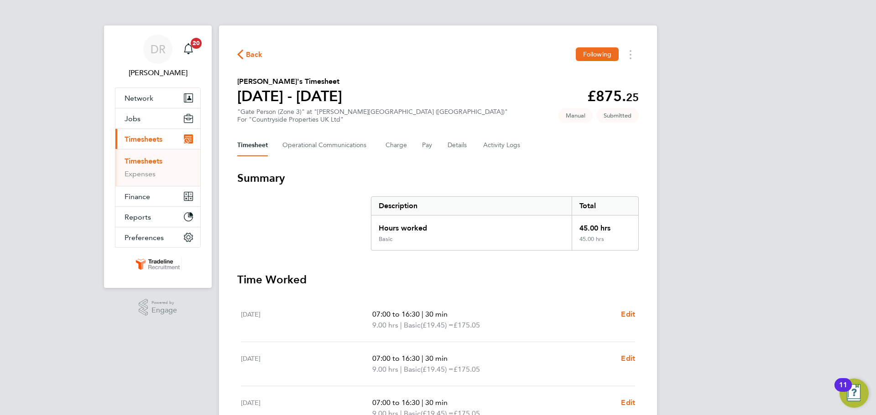
drag, startPoint x: 133, startPoint y: 159, endPoint x: 151, endPoint y: 155, distance: 18.4
click at [133, 159] on link "Timesheets" at bounding box center [144, 161] width 38 height 9
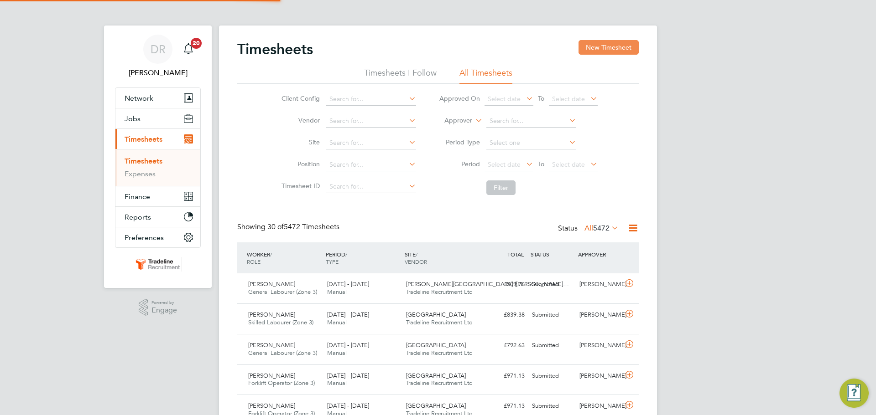
click at [613, 53] on button "New Timesheet" at bounding box center [608, 47] width 60 height 15
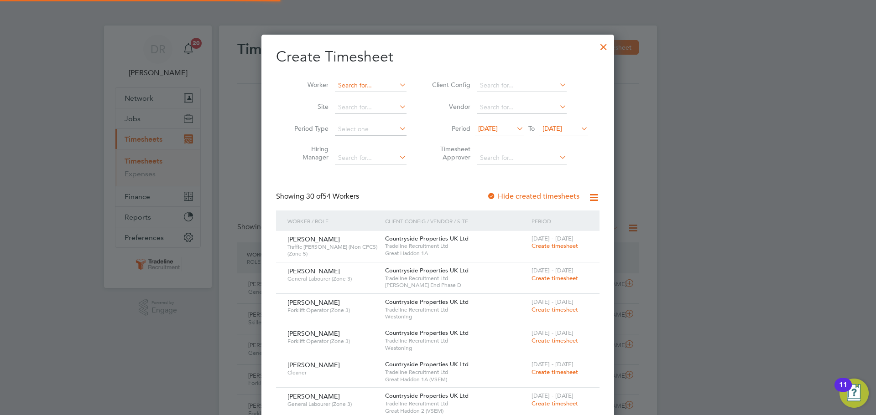
click at [385, 85] on input at bounding box center [371, 85] width 72 height 13
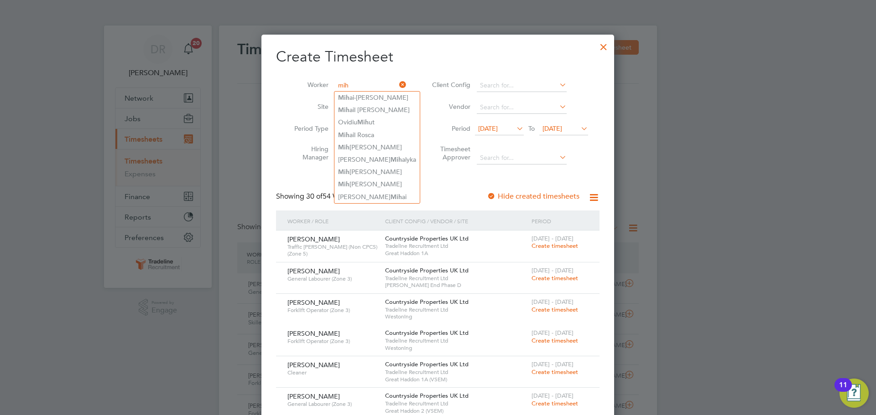
drag, startPoint x: 367, startPoint y: 82, endPoint x: 296, endPoint y: 81, distance: 71.2
click at [296, 81] on li "Worker mih" at bounding box center [347, 86] width 142 height 22
type input "geor"
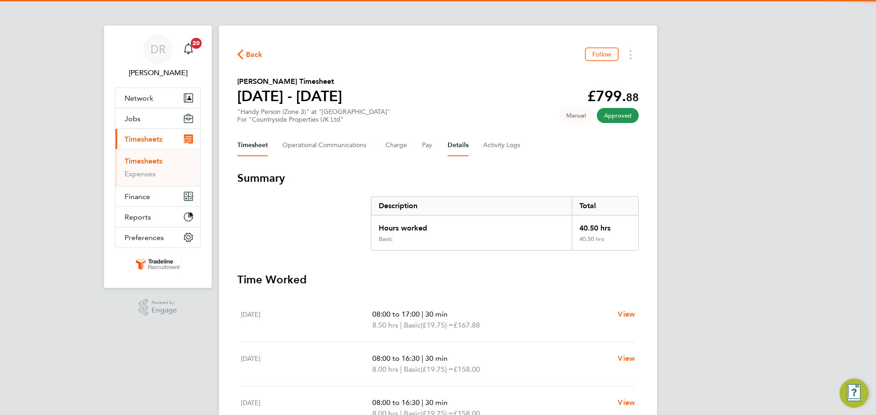
click at [458, 141] on button "Details" at bounding box center [457, 146] width 21 height 22
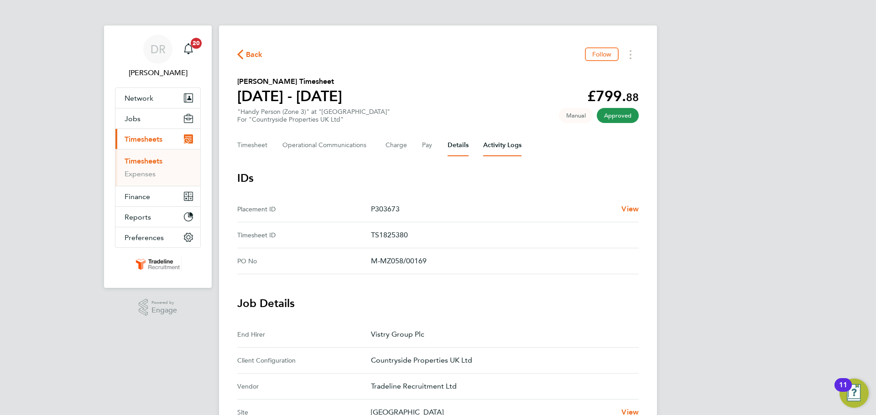
click at [515, 146] on Logs-tab "Activity Logs" at bounding box center [502, 146] width 38 height 22
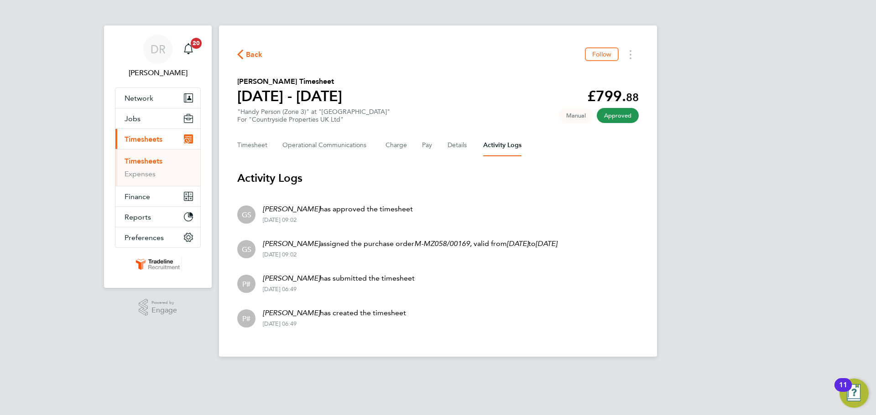
click at [153, 158] on link "Timesheets" at bounding box center [144, 161] width 38 height 9
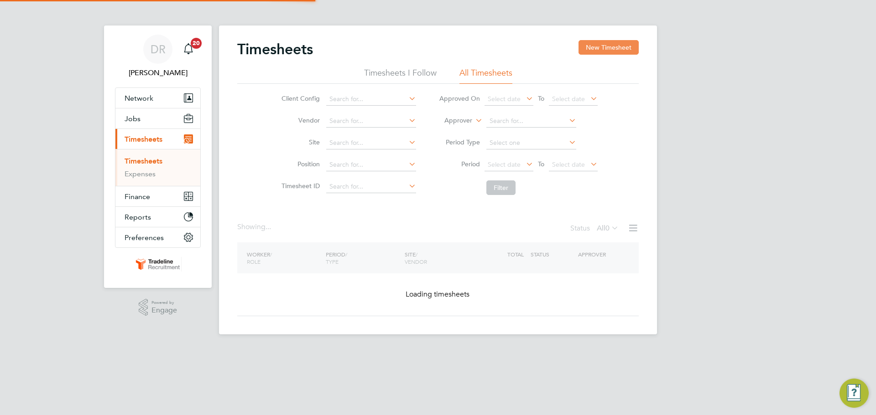
click at [596, 46] on button "New Timesheet" at bounding box center [608, 47] width 60 height 15
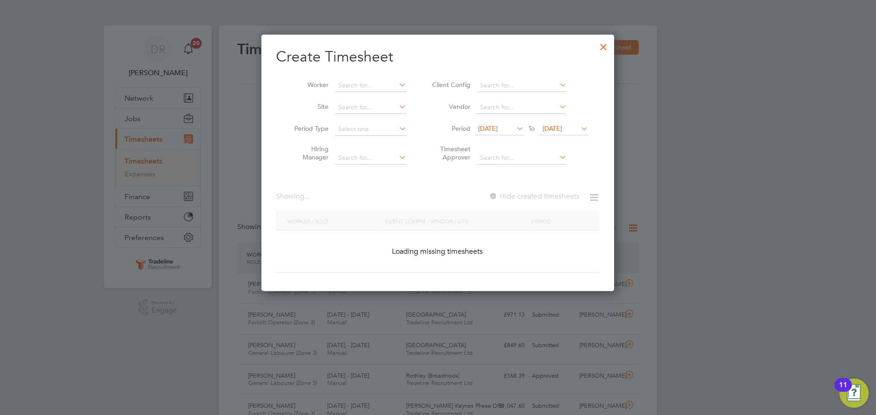
click at [332, 90] on li "Worker" at bounding box center [347, 86] width 142 height 22
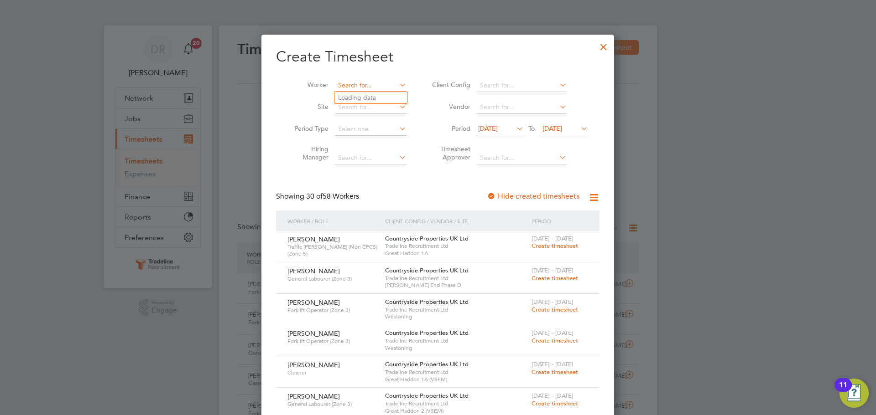
click at [348, 83] on input at bounding box center [371, 85] width 72 height 13
click at [358, 102] on li "Sergiu Soro ceanu" at bounding box center [370, 98] width 73 height 12
type input "[PERSON_NAME]"
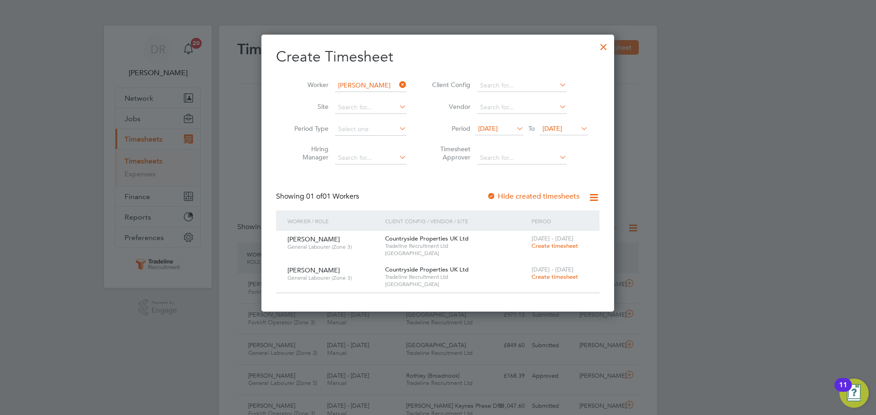
drag, startPoint x: 560, startPoint y: 278, endPoint x: 559, endPoint y: 265, distance: 13.3
click at [560, 277] on span "Create timesheet" at bounding box center [554, 277] width 47 height 8
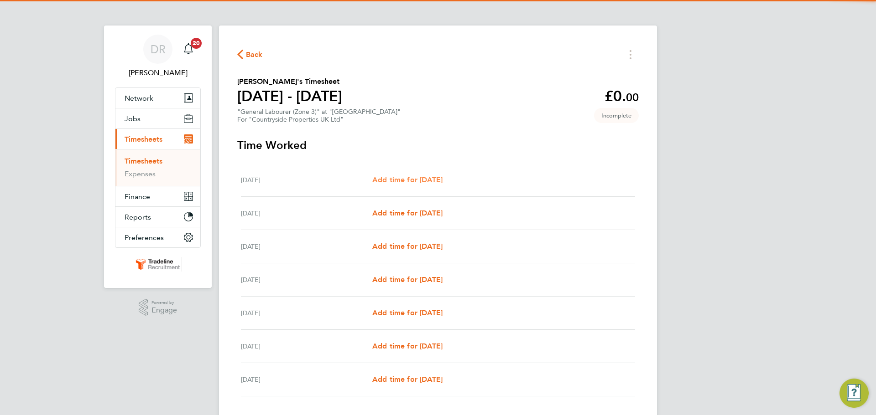
click at [415, 181] on span "Add time for [DATE]" at bounding box center [407, 180] width 70 height 9
select select "30"
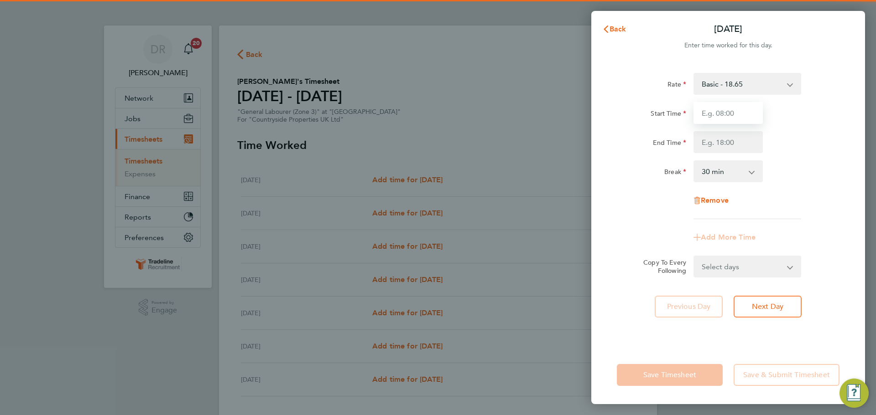
click at [727, 111] on input "Start Time" at bounding box center [727, 113] width 69 height 22
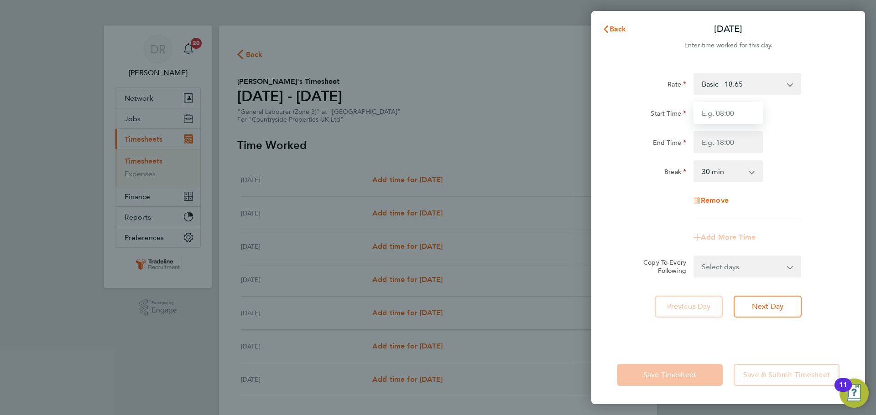
type input "07:00"
click at [727, 150] on input "End Time" at bounding box center [727, 142] width 69 height 22
type input "16:00"
click at [795, 200] on div "Rate Basic - 18.65 Start Time 07:00 End Time 16:00 Break 0 min 15 min 30 min 45…" at bounding box center [728, 146] width 223 height 146
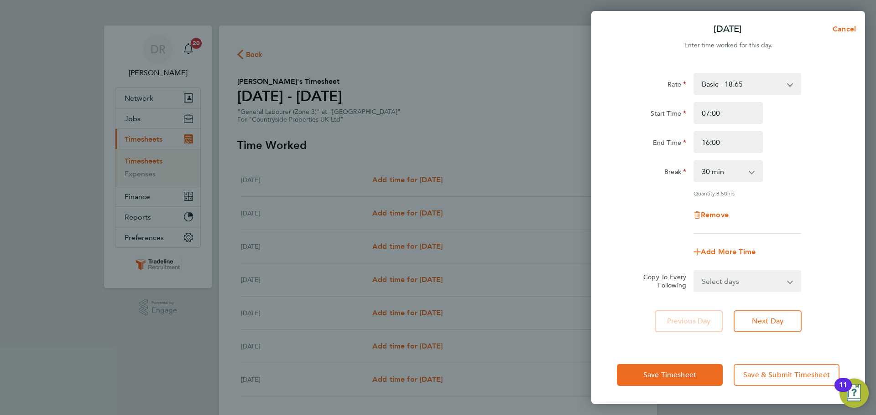
click at [752, 279] on select "Select days Day Weekday (Mon-Fri) Weekend (Sat-Sun) [DATE] [DATE] [DATE] [DATE]…" at bounding box center [742, 281] width 96 height 20
select select "WEEKDAY"
click at [694, 271] on select "Select days Day Weekday (Mon-Fri) Weekend (Sat-Sun) [DATE] [DATE] [DATE] [DATE]…" at bounding box center [742, 281] width 96 height 20
select select "[DATE]"
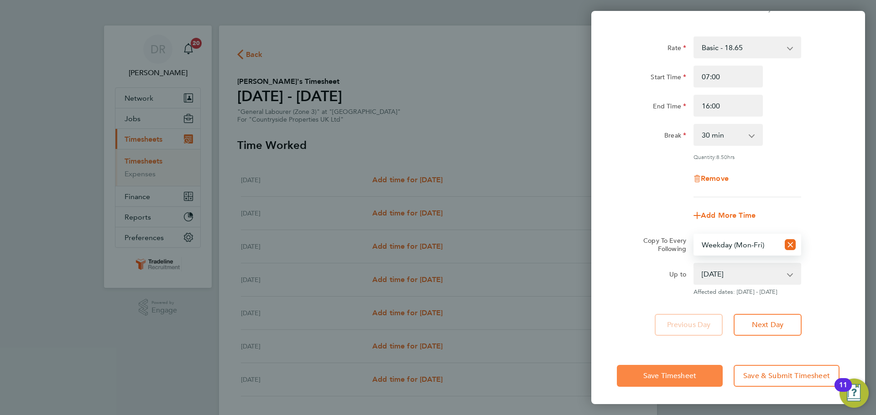
click at [671, 378] on span "Save Timesheet" at bounding box center [669, 376] width 53 height 9
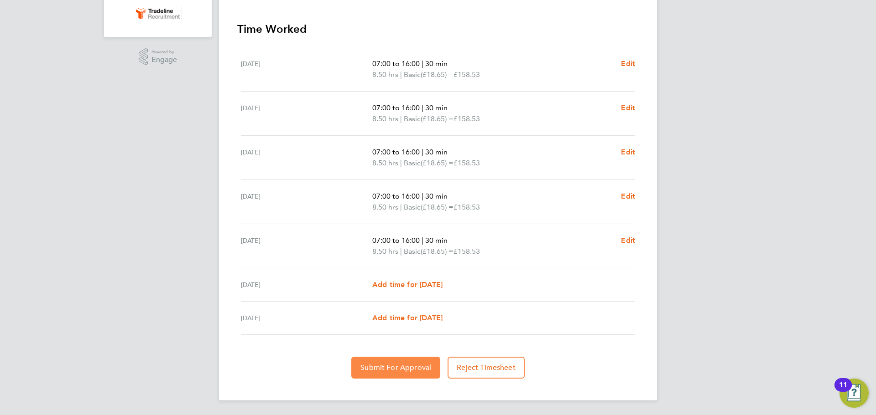
click at [379, 368] on span "Submit For Approval" at bounding box center [395, 368] width 71 height 9
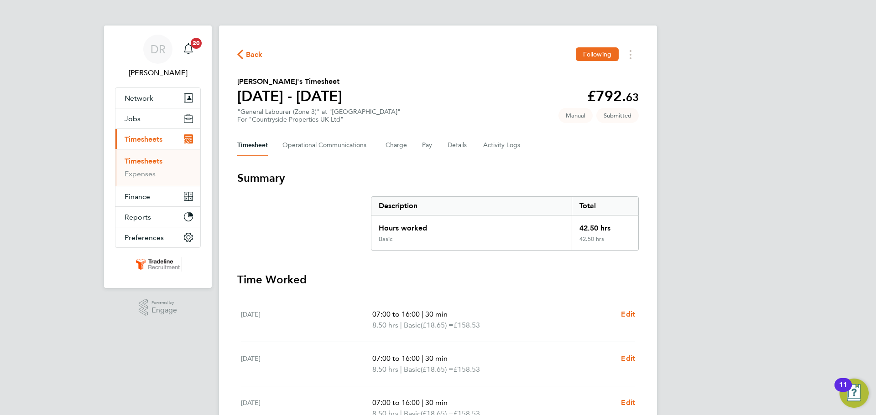
drag, startPoint x: 149, startPoint y: 161, endPoint x: 156, endPoint y: 161, distance: 6.9
click at [149, 161] on link "Timesheets" at bounding box center [144, 161] width 38 height 9
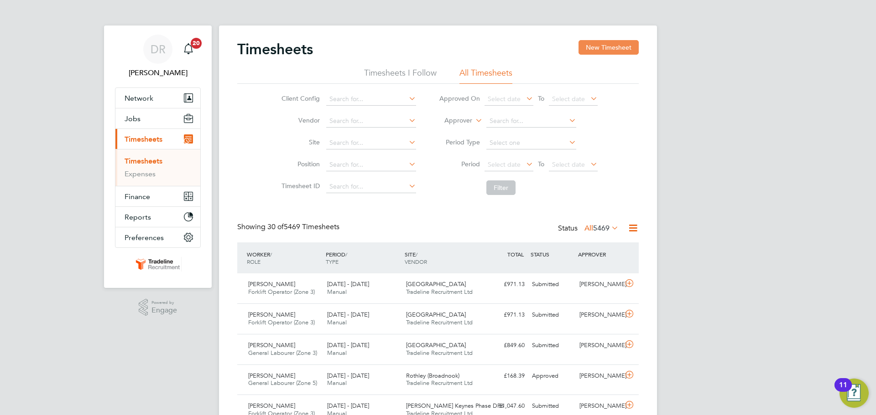
drag, startPoint x: 622, startPoint y: 42, endPoint x: 602, endPoint y: 53, distance: 23.1
click at [621, 42] on button "New Timesheet" at bounding box center [608, 47] width 60 height 15
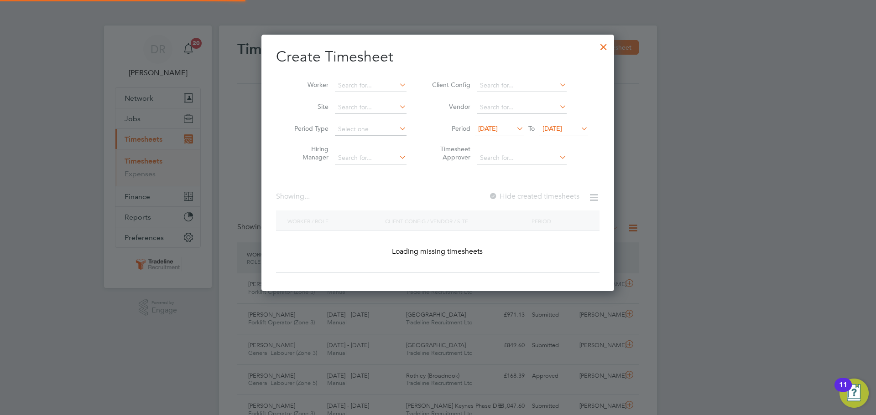
scroll to position [1466, 353]
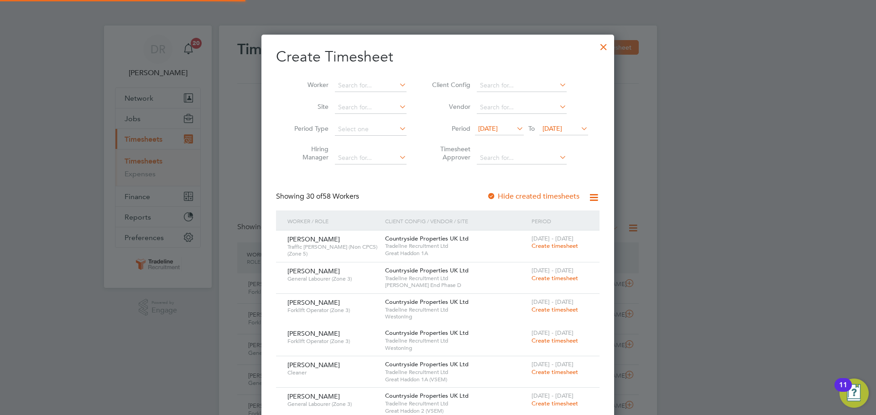
click at [367, 78] on li "Worker" at bounding box center [347, 86] width 142 height 22
click at [371, 85] on input at bounding box center [371, 85] width 72 height 13
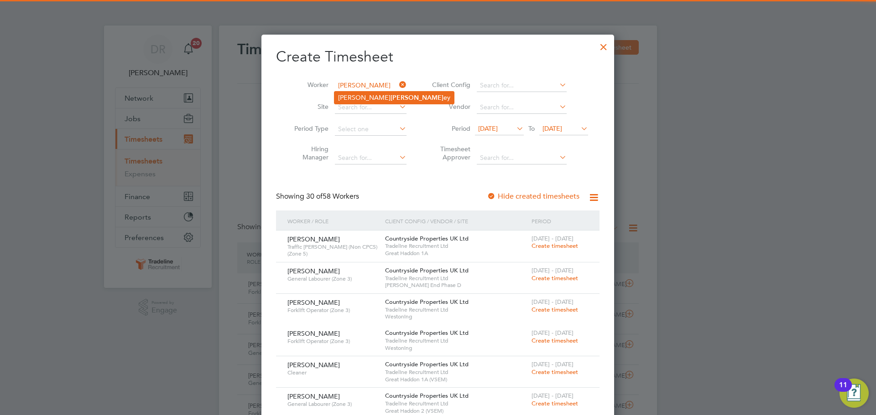
click at [370, 97] on li "Shawn Dill ey" at bounding box center [393, 98] width 119 height 12
type input "[PERSON_NAME]"
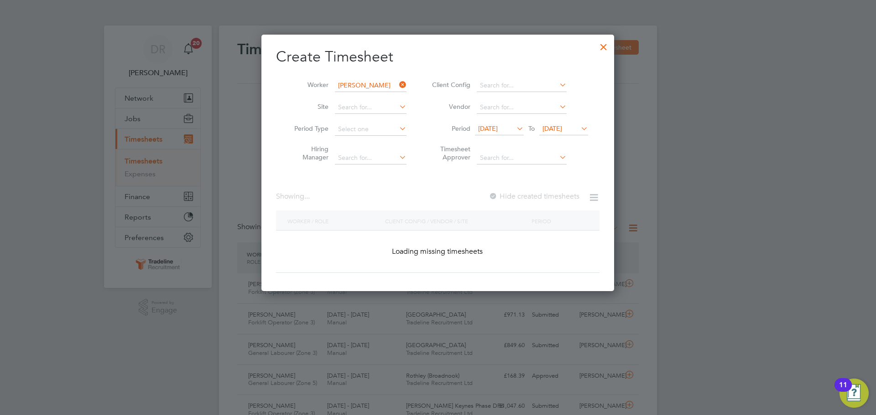
scroll to position [246, 353]
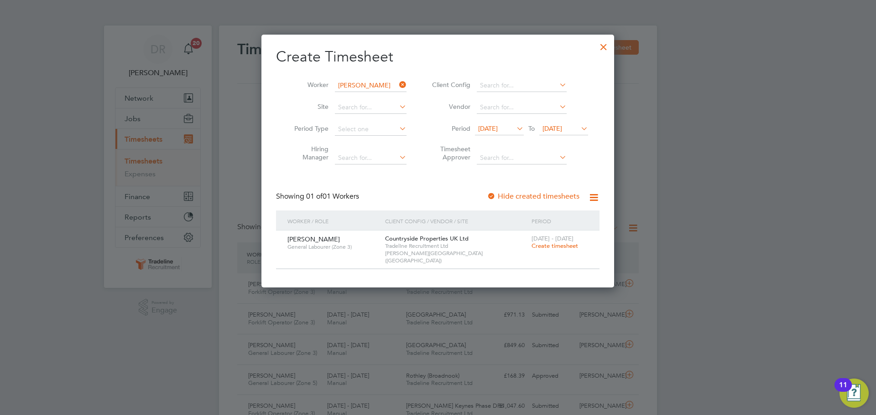
click at [541, 249] on span "Create timesheet" at bounding box center [554, 246] width 47 height 8
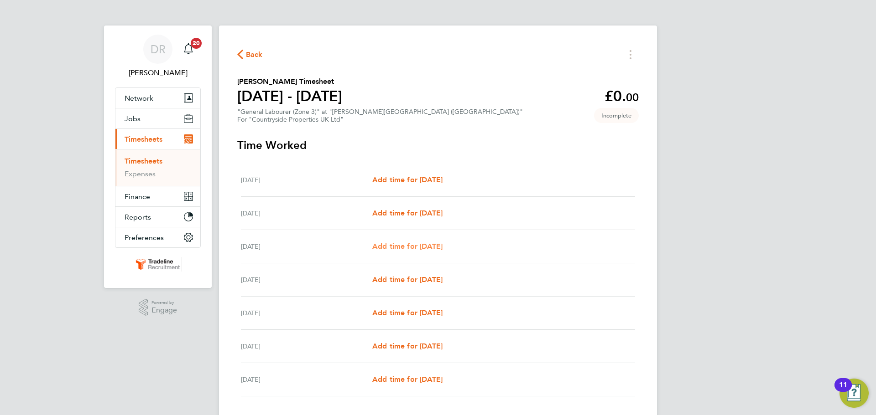
click at [390, 249] on span "Add time for [DATE]" at bounding box center [407, 246] width 70 height 9
select select "30"
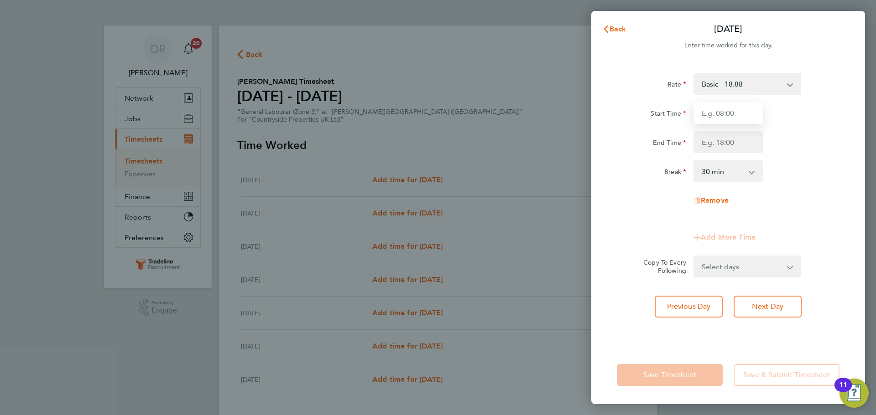
click at [725, 109] on input "Start Time" at bounding box center [727, 113] width 69 height 22
type input "07:00"
click at [727, 142] on input "End Time" at bounding box center [727, 142] width 69 height 22
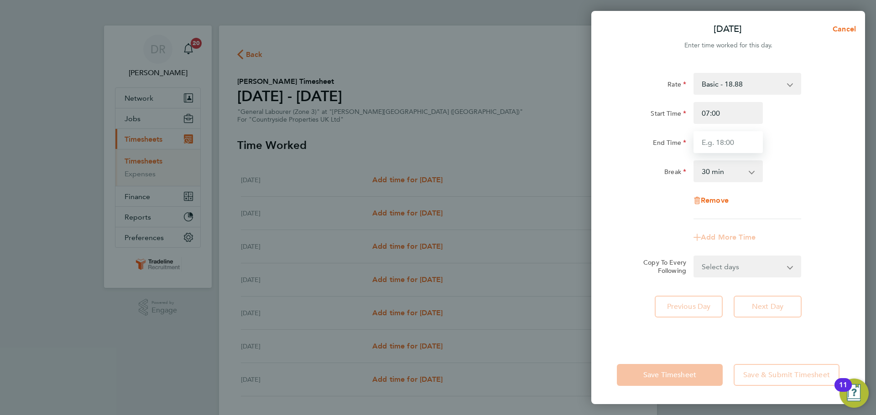
type input "16:30"
click at [811, 187] on div "Rate Basic - 18.88 Start Time 07:00 End Time 16:30 Break 0 min 15 min 30 min 45…" at bounding box center [728, 146] width 223 height 146
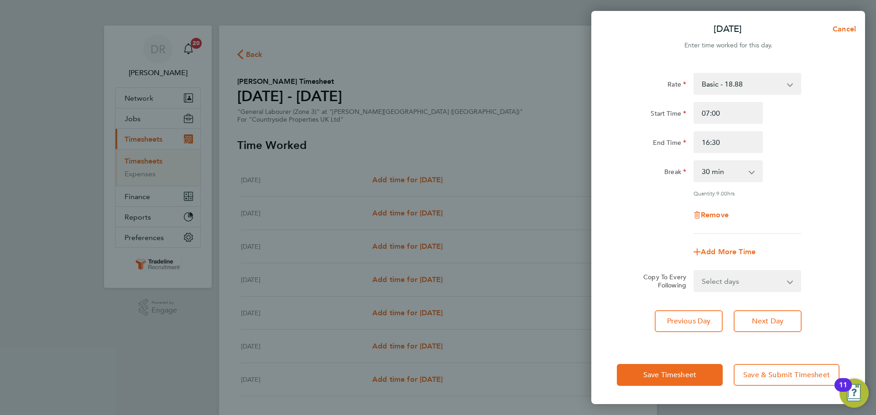
click at [752, 286] on select "Select days Day Weekday (Mon-Fri) Weekend (Sat-Sun) Thursday Friday Saturday Su…" at bounding box center [742, 281] width 96 height 20
select select "WEEKEND"
click at [694, 271] on select "Select days Day Weekday (Mon-Fri) Weekend (Sat-Sun) Thursday Friday Saturday Su…" at bounding box center [742, 281] width 96 height 20
select select "[DATE]"
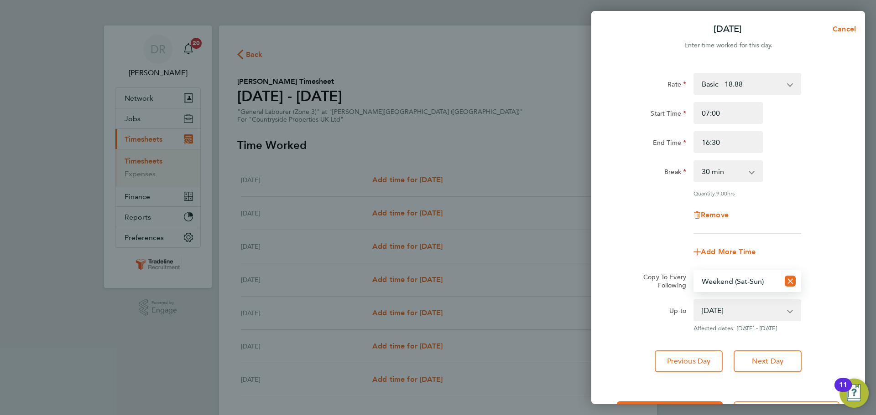
click at [753, 328] on span "Affected dates: 20 - 21 Sep 2025" at bounding box center [747, 328] width 108 height 7
click at [788, 283] on app-icon-cross-button at bounding box center [790, 281] width 22 height 20
click at [788, 283] on icon "Reset selection" at bounding box center [789, 281] width 11 height 11
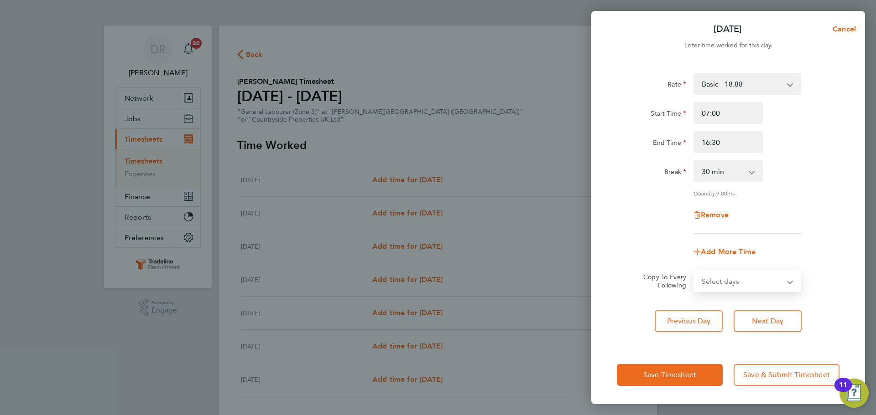
click at [763, 286] on select "Select days Day Weekday (Mon-Fri) Weekend (Sat-Sun) Thursday Friday Saturday Su…" at bounding box center [742, 281] width 96 height 20
select select "WEEKDAY"
click at [694, 271] on select "Select days Day Weekday (Mon-Fri) Weekend (Sat-Sun) Thursday Friday Saturday Su…" at bounding box center [742, 281] width 96 height 20
select select "[DATE]"
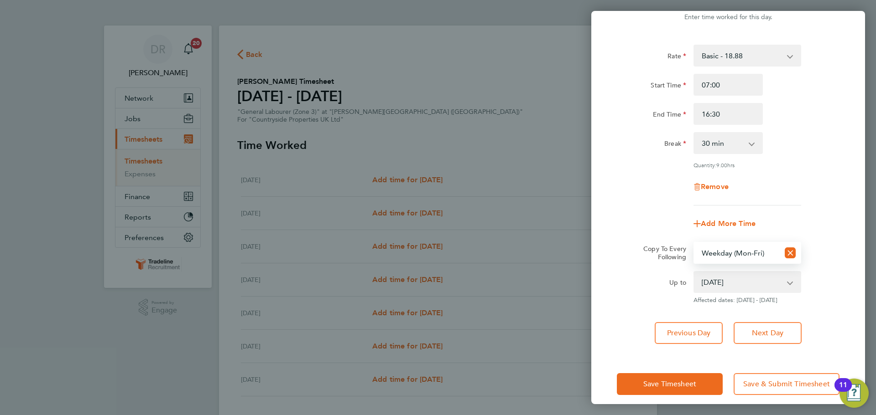
scroll to position [36, 0]
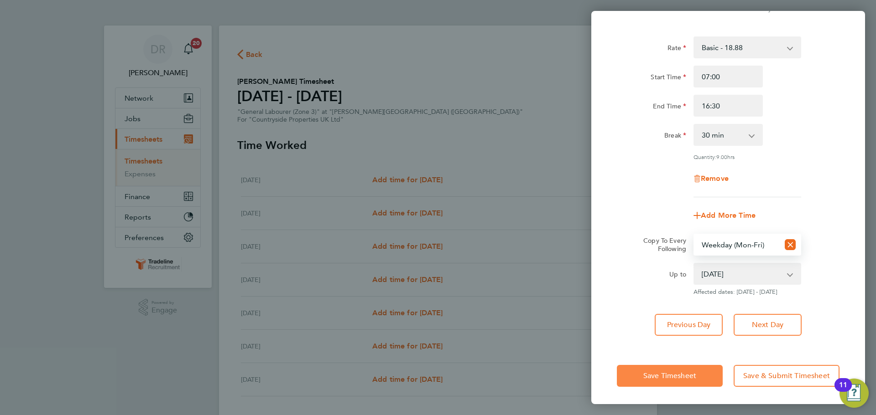
click at [688, 372] on span "Save Timesheet" at bounding box center [669, 376] width 53 height 9
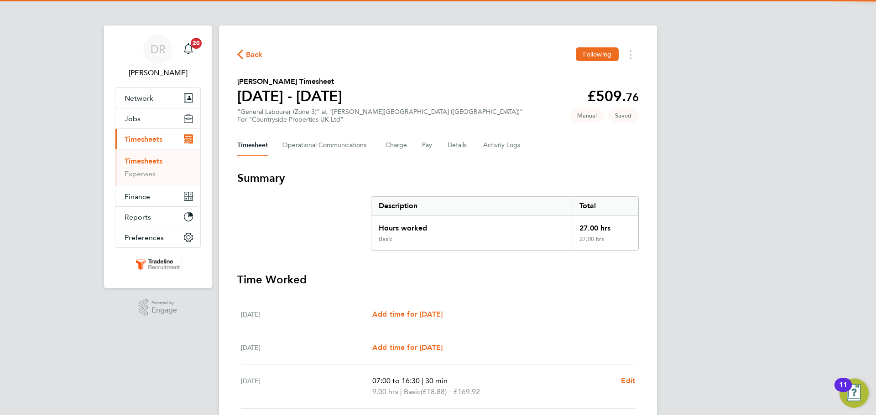
scroll to position [229, 0]
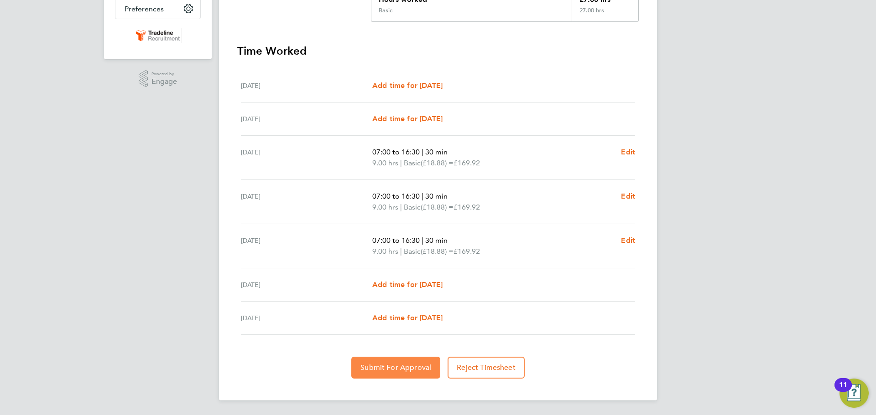
click at [374, 367] on span "Submit For Approval" at bounding box center [395, 368] width 71 height 9
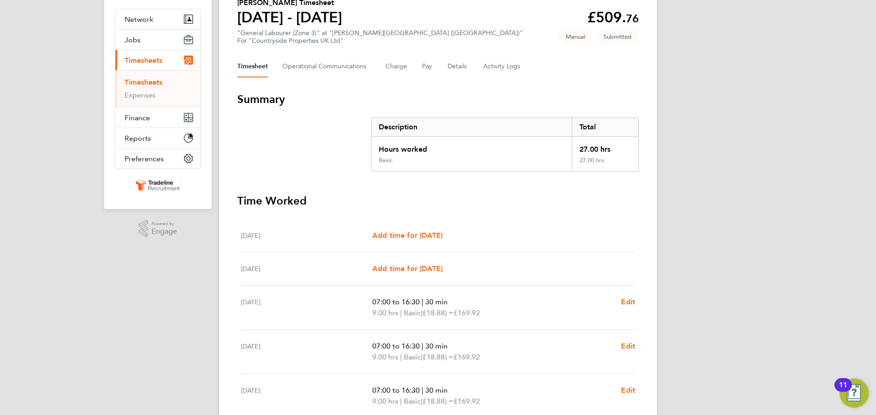
scroll to position [1, 0]
